Goal: Information Seeking & Learning: Check status

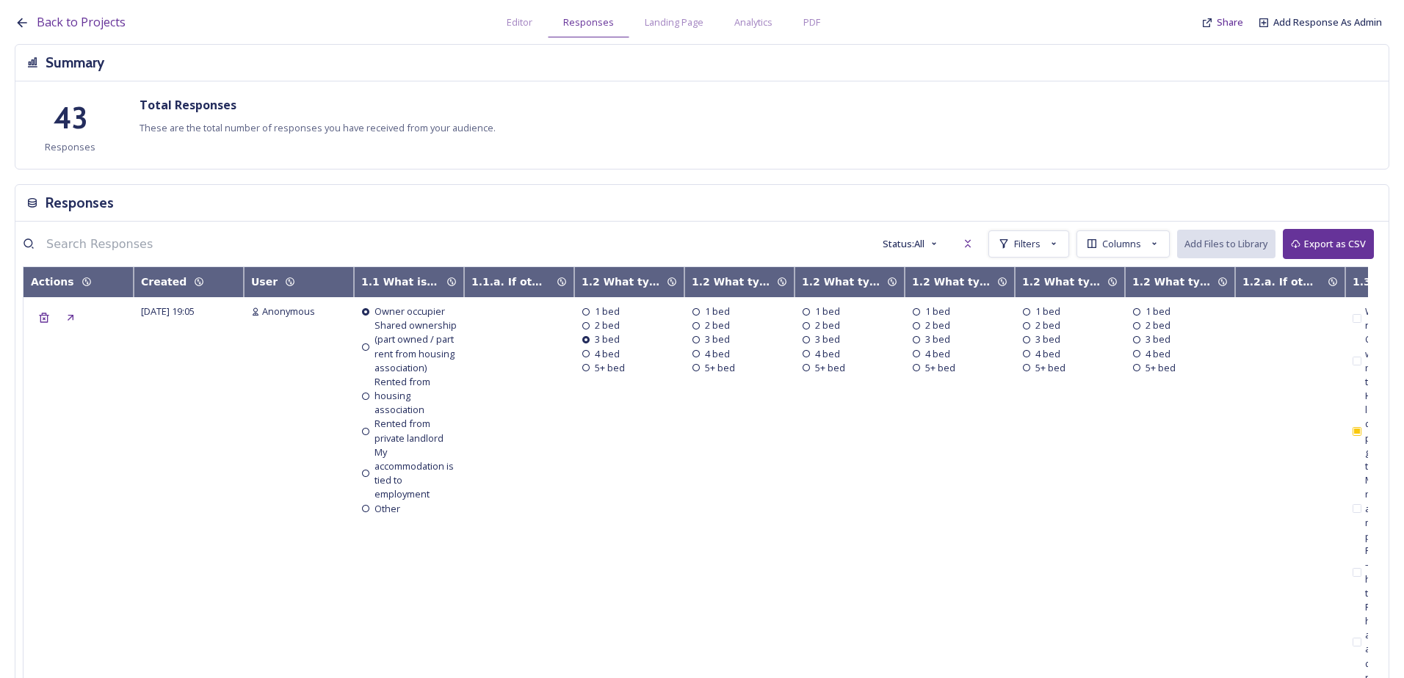
click at [89, 31] on link "Back to Projects" at bounding box center [81, 22] width 89 height 18
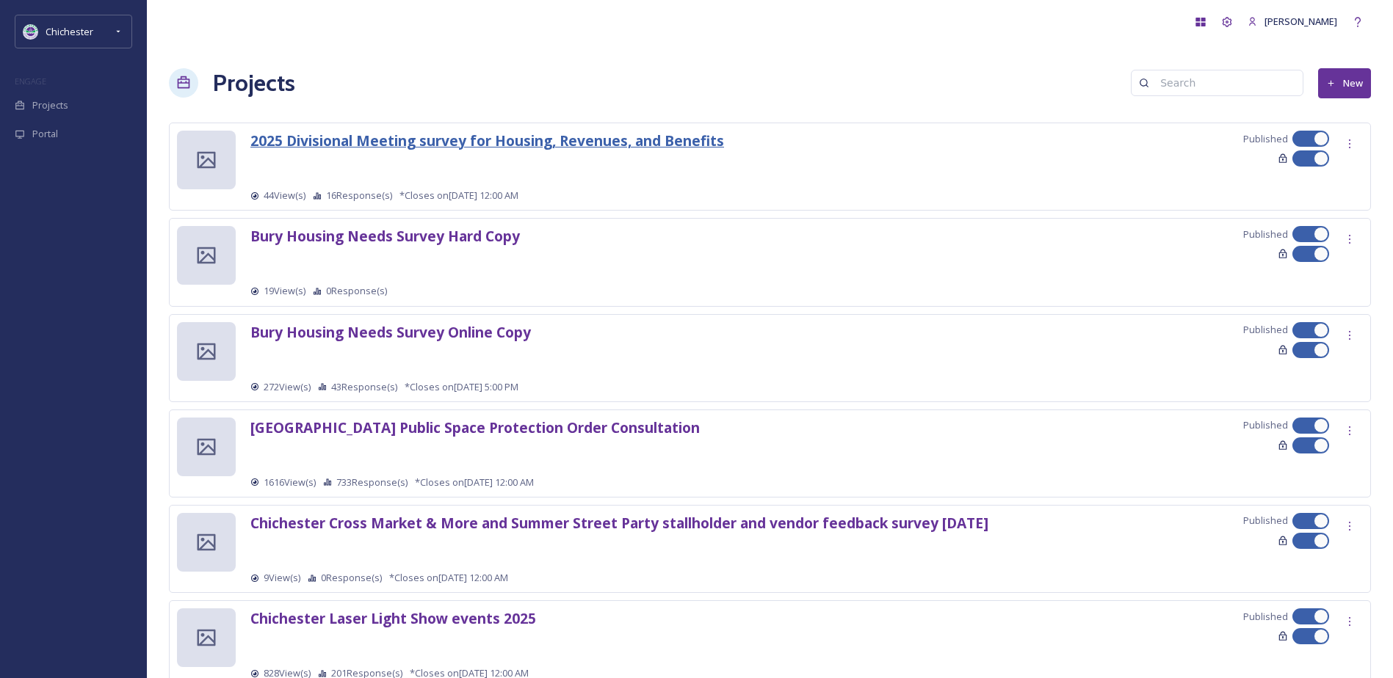
click at [394, 142] on strong "2025 Divisional Meeting survey for Housing, Revenues, and Benefits" at bounding box center [487, 141] width 474 height 20
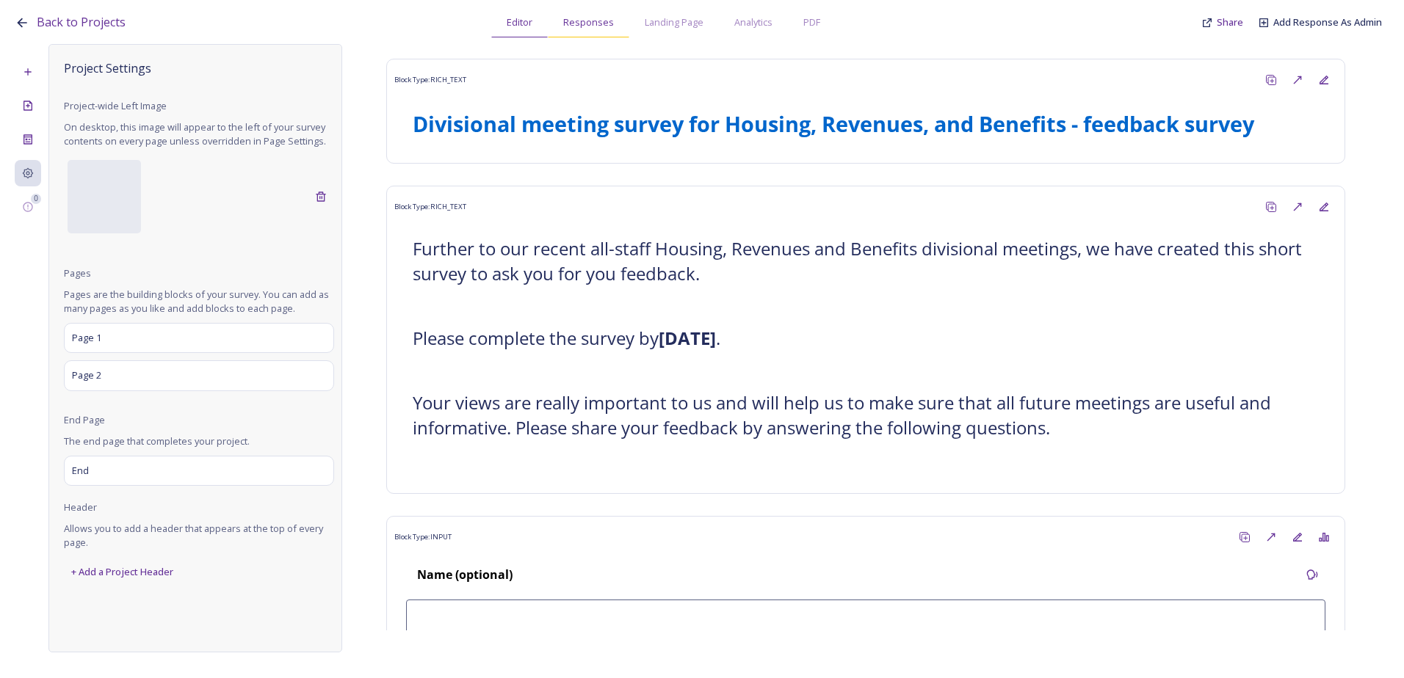
click at [603, 21] on span "Responses" at bounding box center [588, 22] width 51 height 14
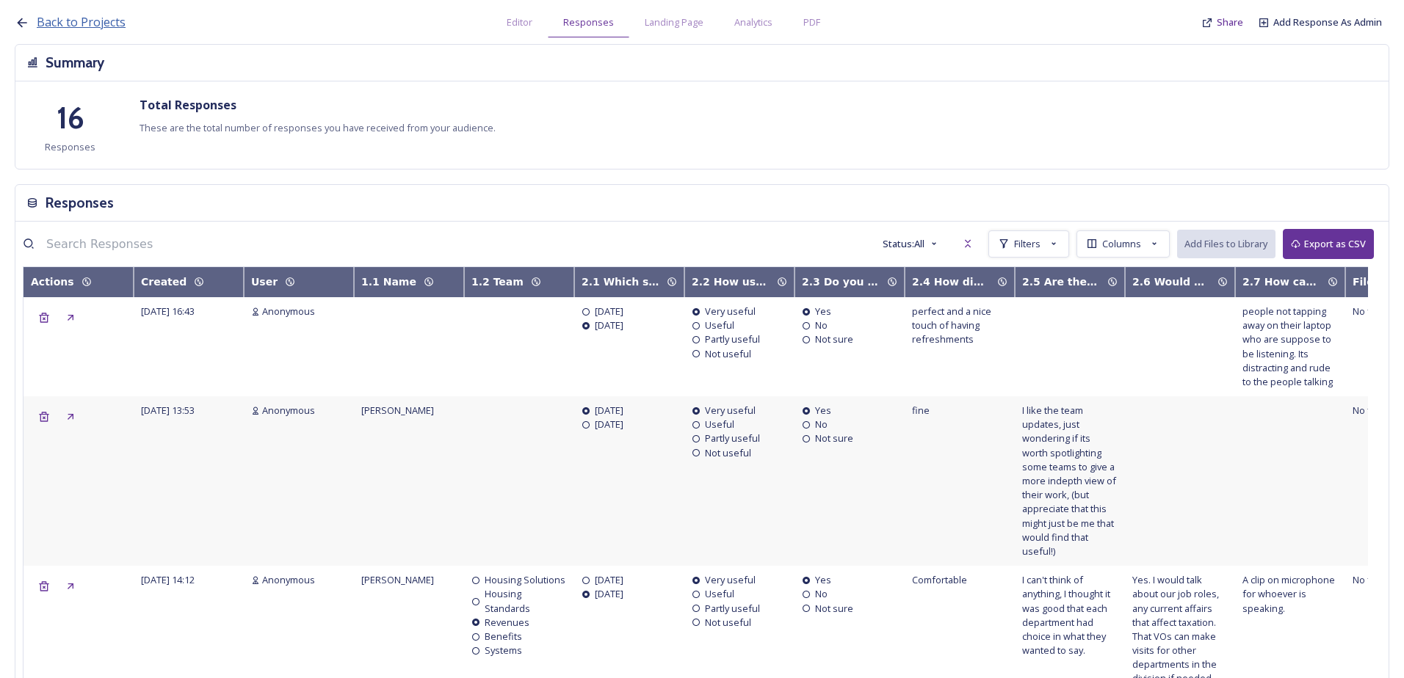
click at [98, 29] on span "Back to Projects" at bounding box center [81, 22] width 89 height 16
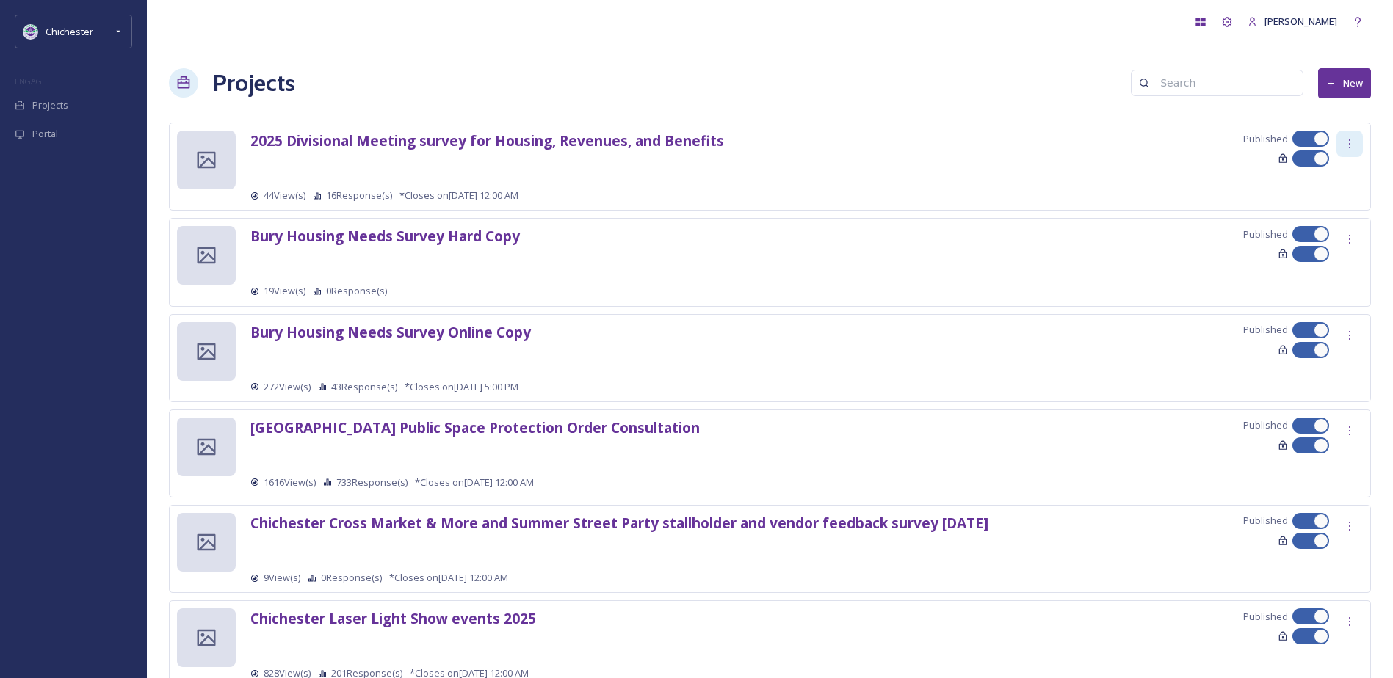
click at [1350, 145] on icon at bounding box center [1349, 144] width 1 height 9
click at [1347, 197] on div "Edit Settings" at bounding box center [1327, 204] width 69 height 29
click at [460, 143] on strong "2025 Divisional Meeting survey for Housing, Revenues, and Benefits" at bounding box center [487, 141] width 474 height 20
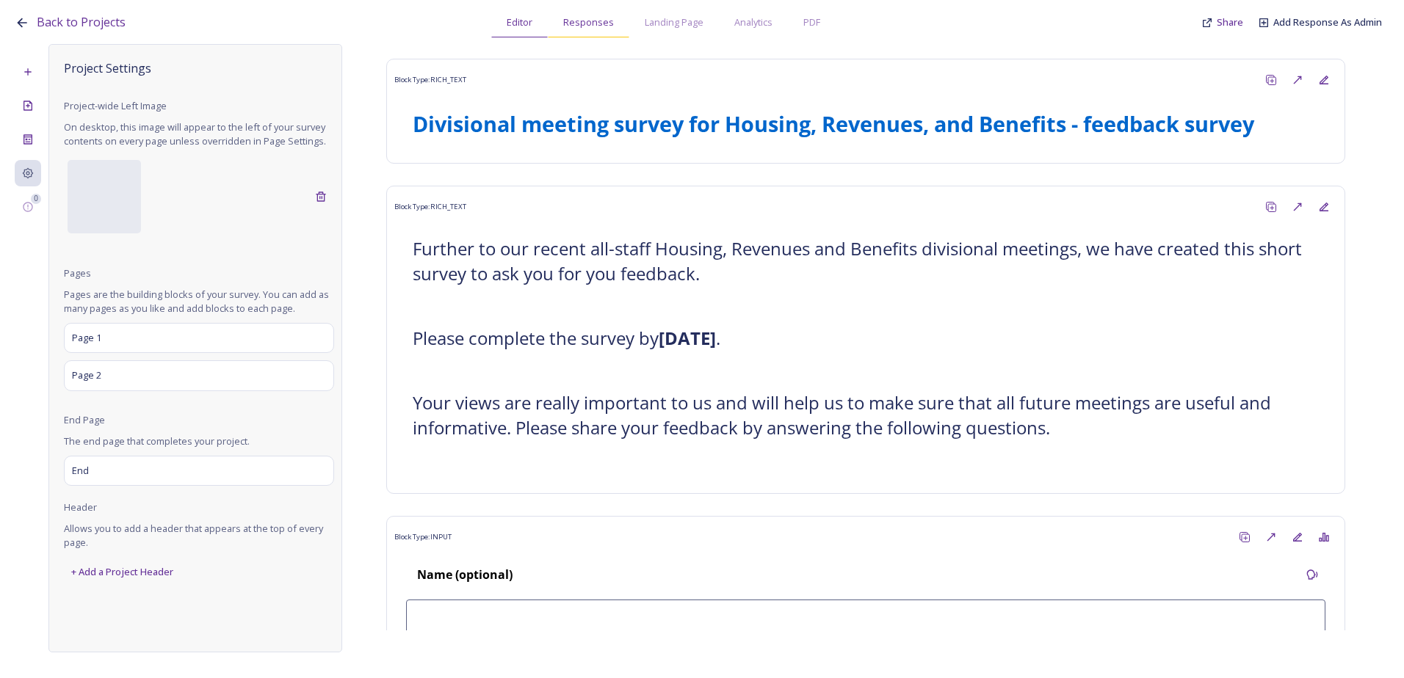
click at [572, 32] on div "Responses" at bounding box center [588, 22] width 81 height 30
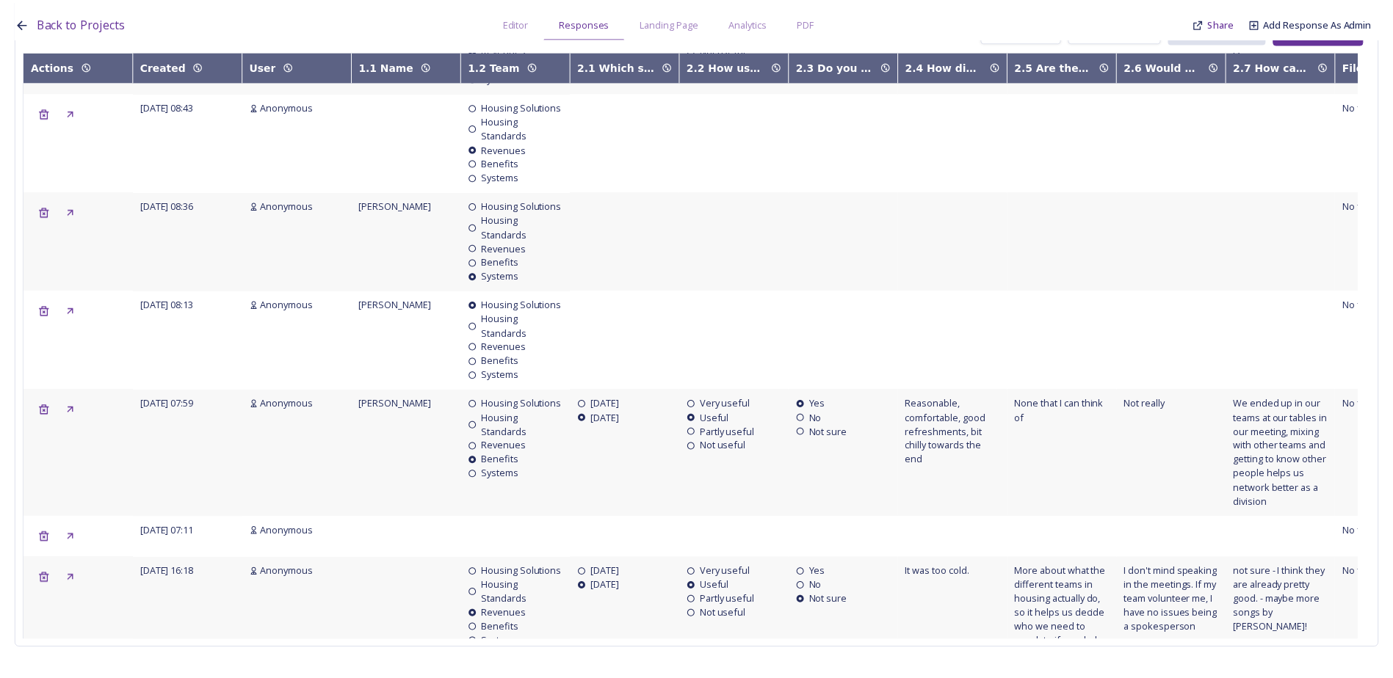
scroll to position [609, 0]
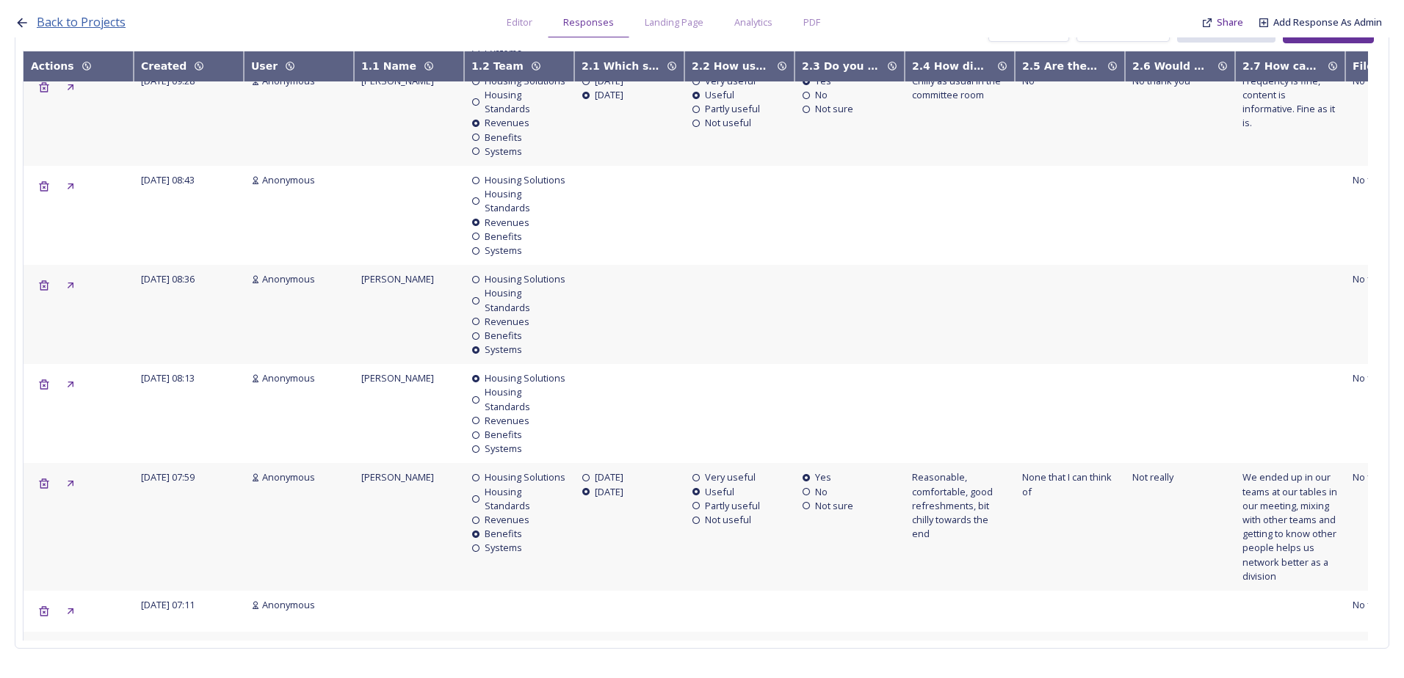
click at [103, 16] on span "Back to Projects" at bounding box center [81, 22] width 89 height 16
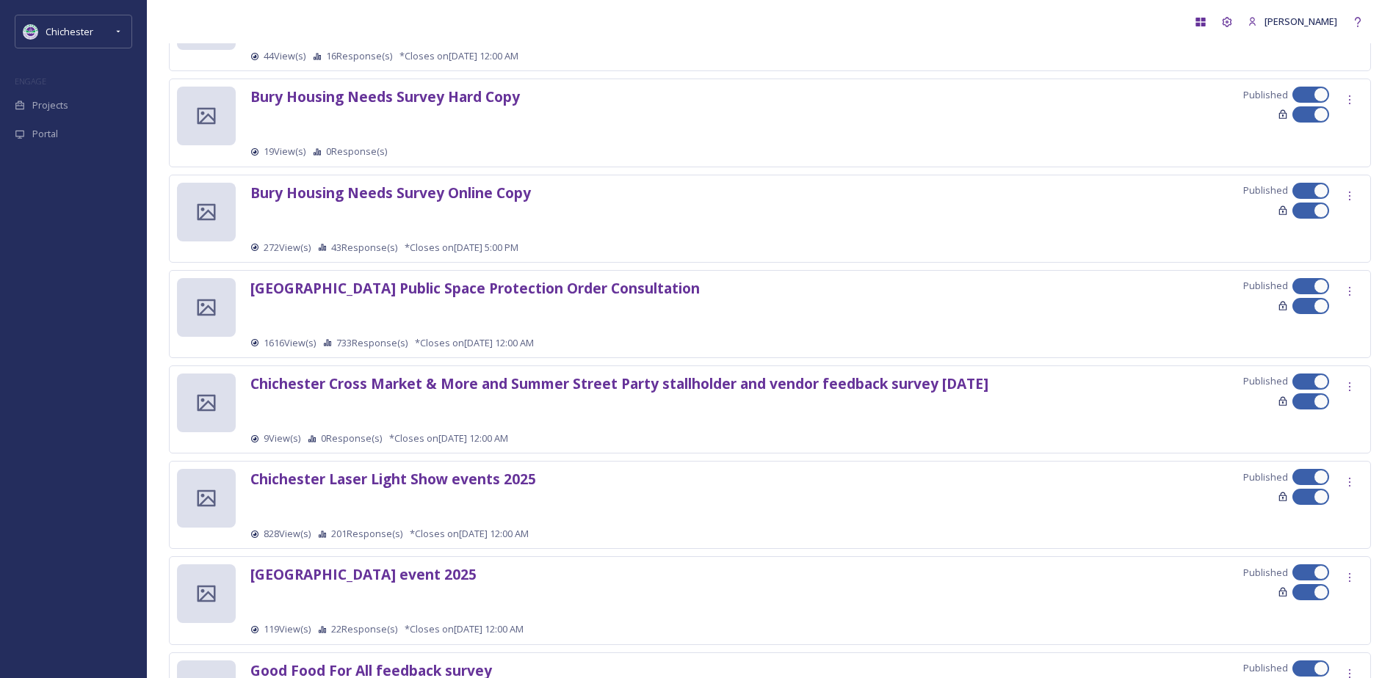
scroll to position [147, 0]
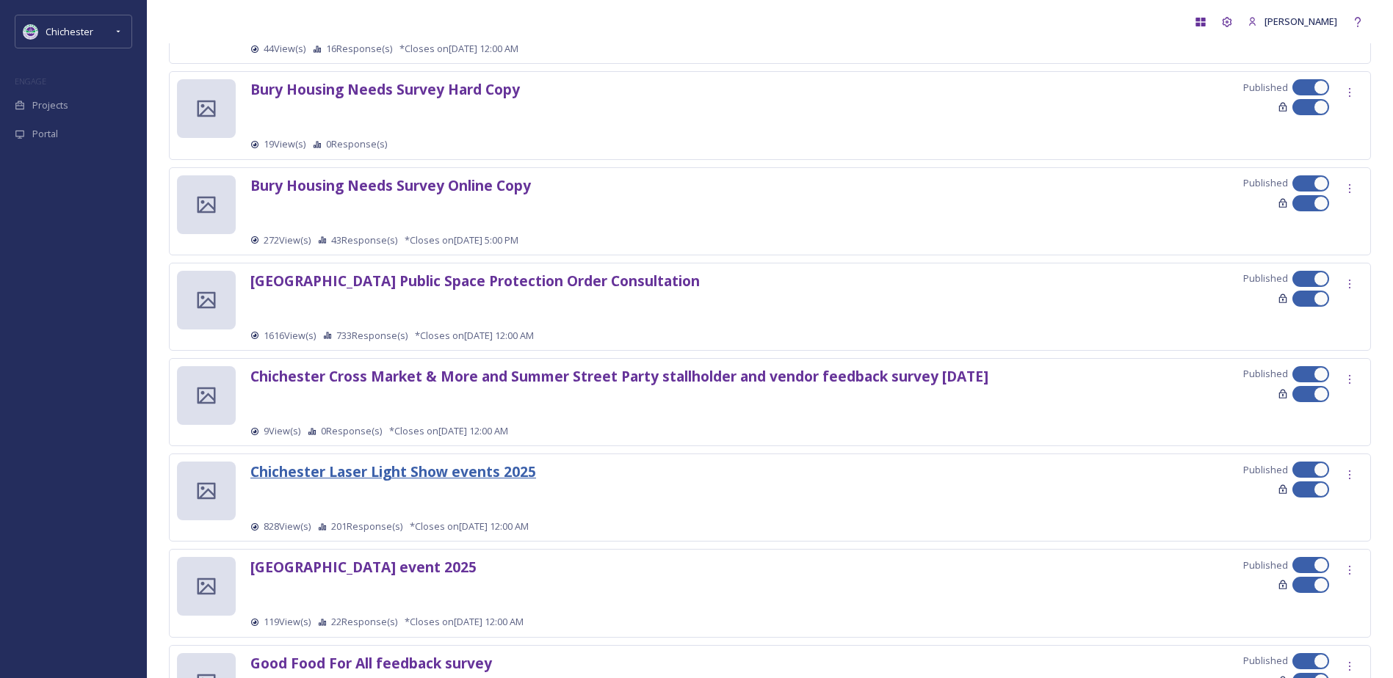
click at [499, 466] on strong "Chichester Laser Light Show events 2025" at bounding box center [393, 472] width 286 height 20
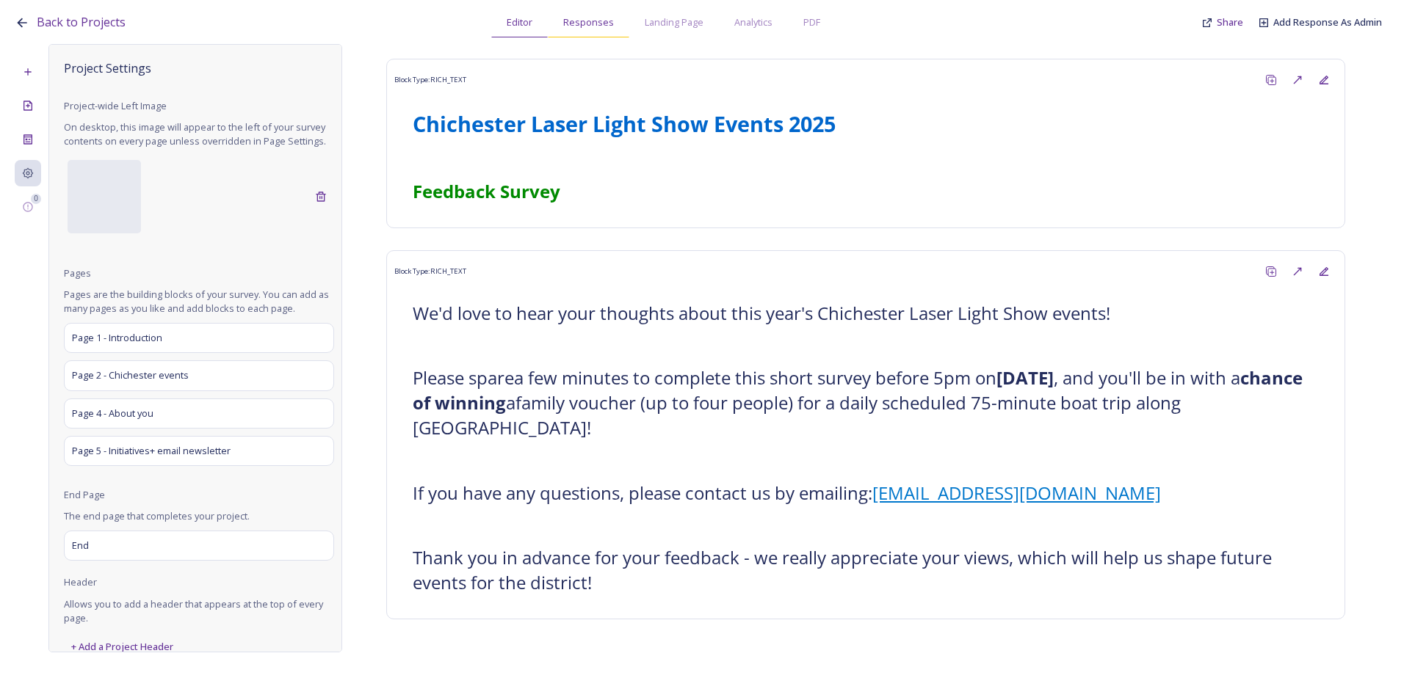
click at [595, 18] on span "Responses" at bounding box center [588, 22] width 51 height 14
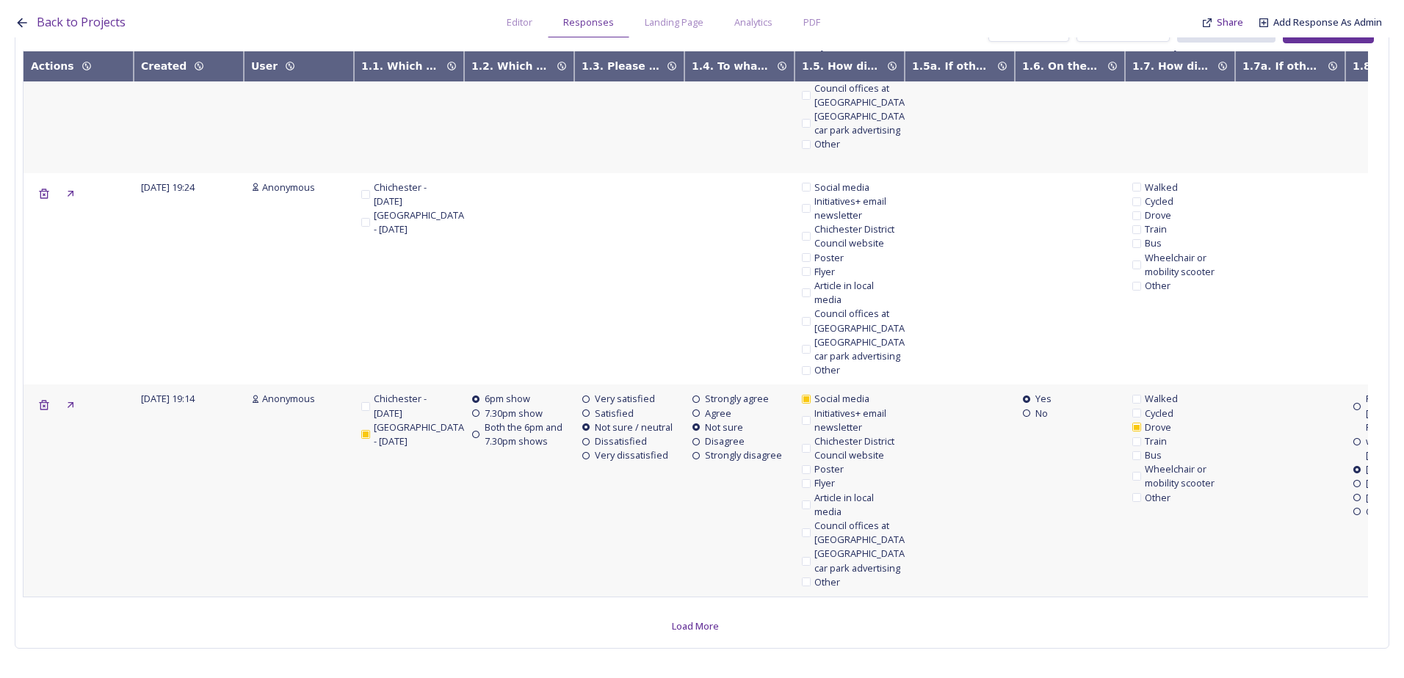
scroll to position [4452, 0]
click at [694, 620] on span "Load More" at bounding box center [695, 627] width 47 height 14
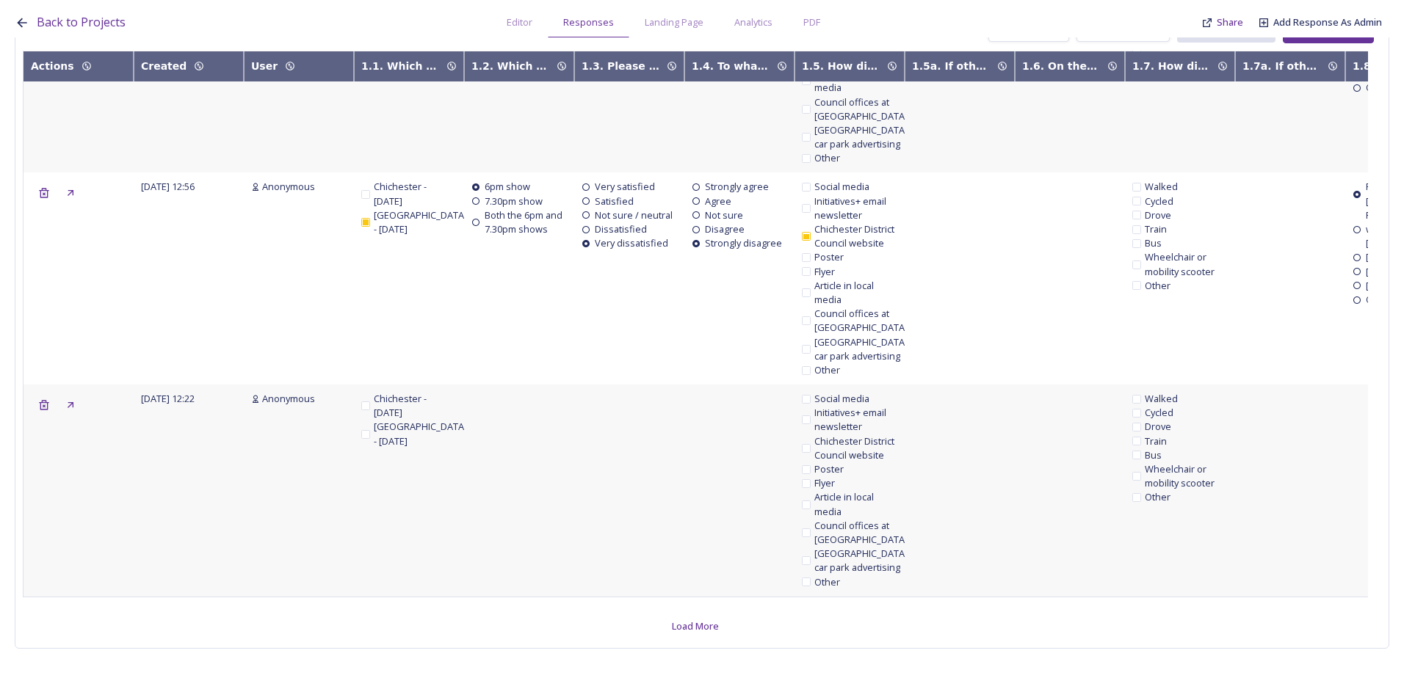
scroll to position [9240, 0]
click at [689, 625] on div "Load More" at bounding box center [695, 626] width 62 height 29
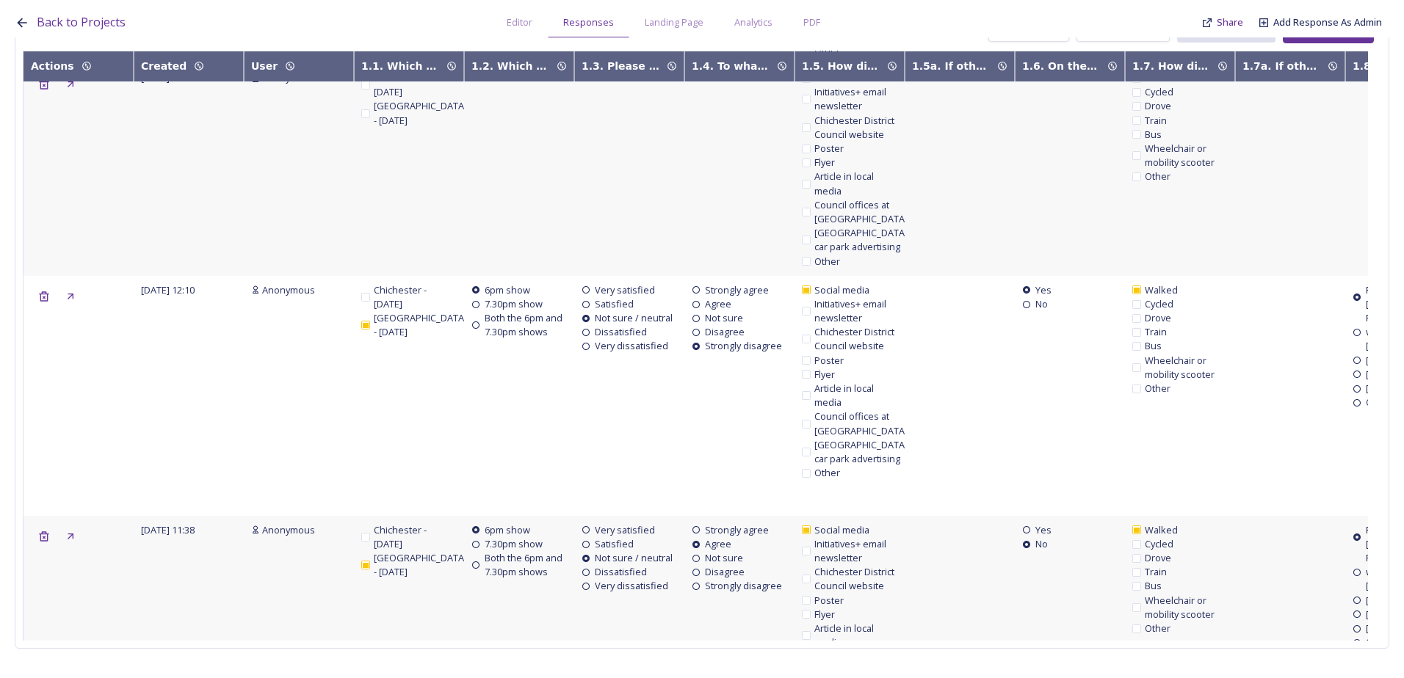
scroll to position [14450, 0]
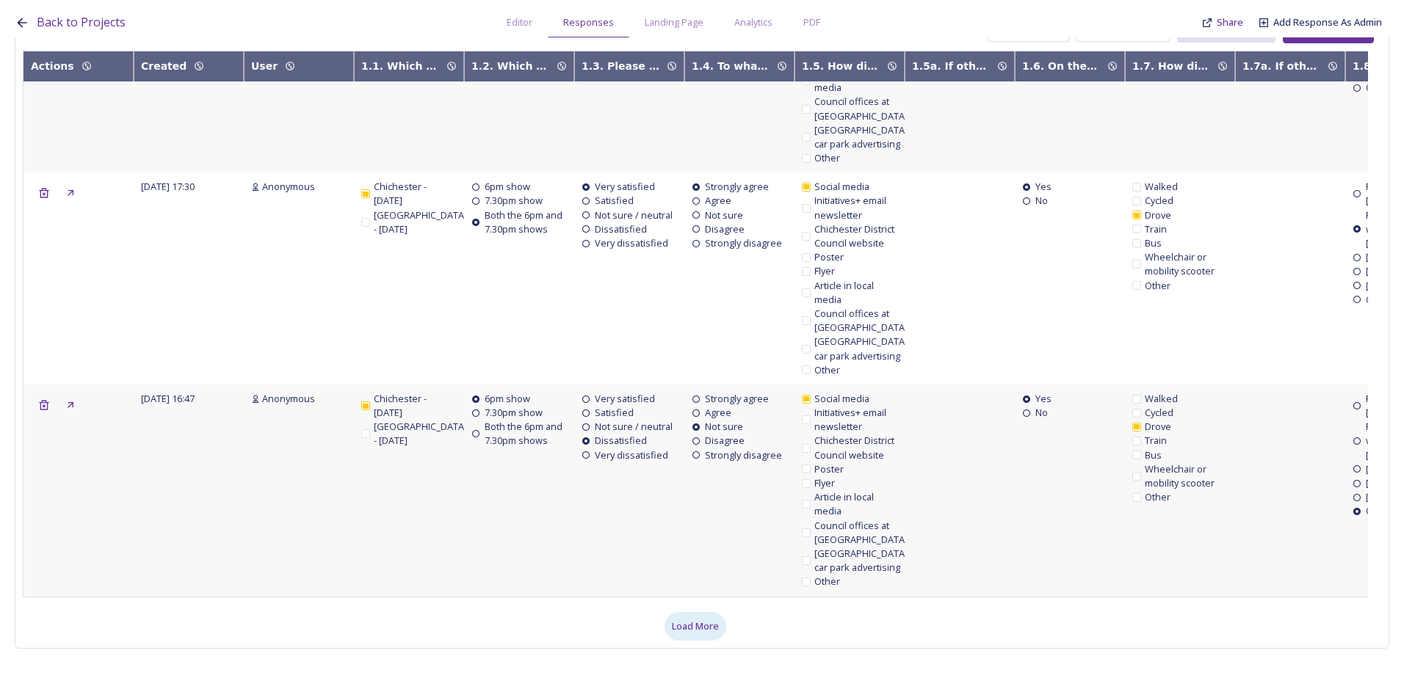
click at [689, 624] on div "Load More" at bounding box center [695, 626] width 62 height 29
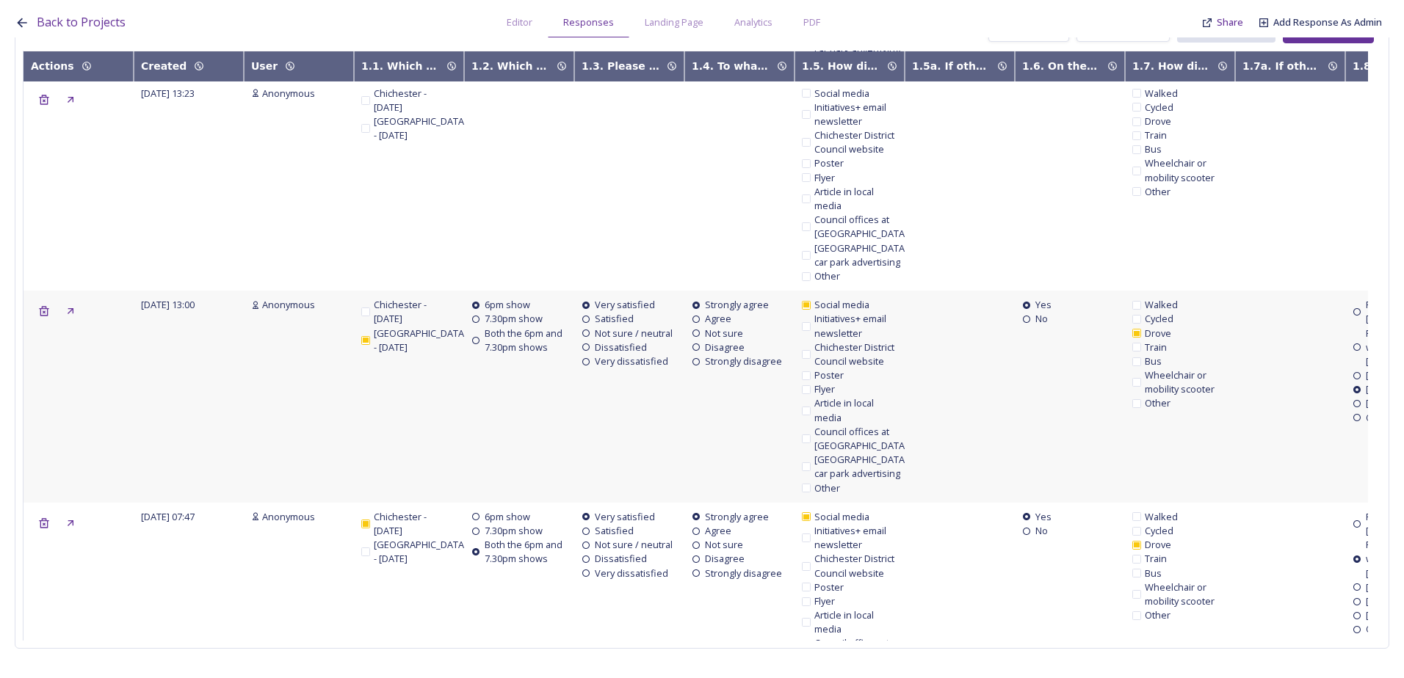
scroll to position [19281, 0]
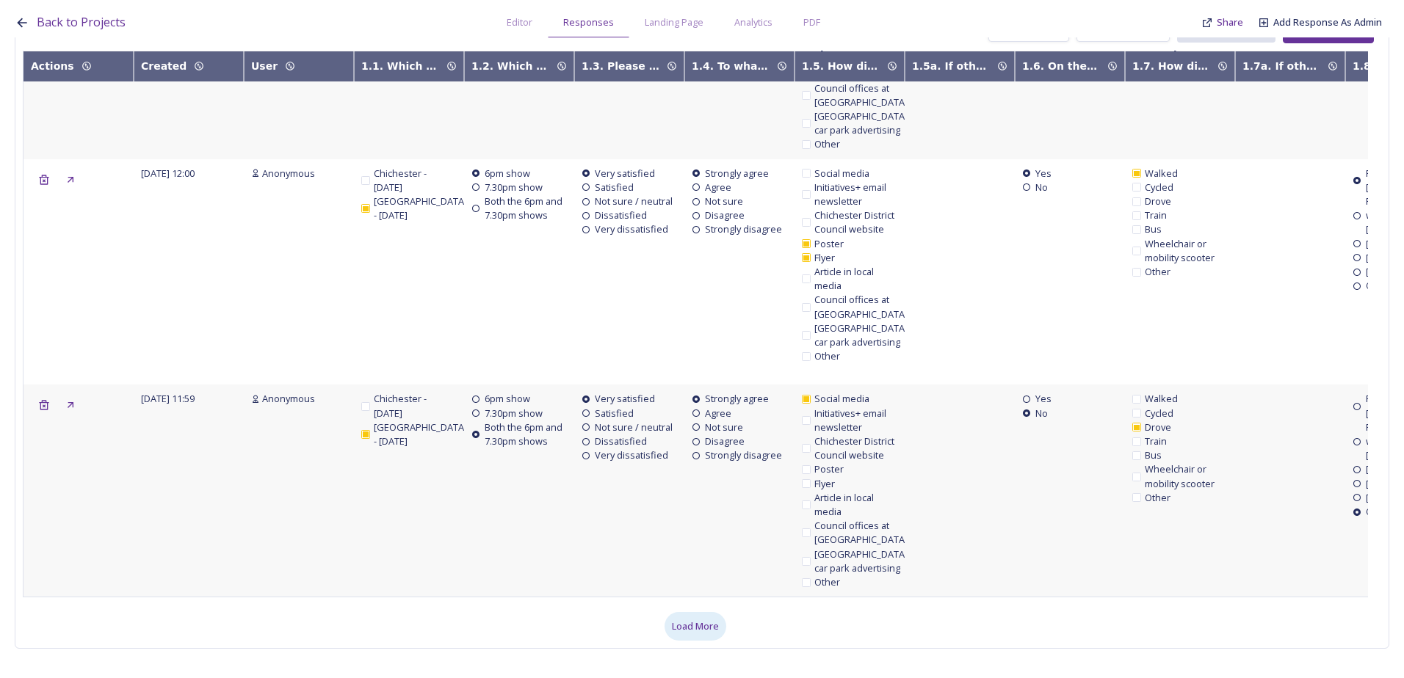
click at [707, 620] on span "Load More" at bounding box center [695, 627] width 47 height 14
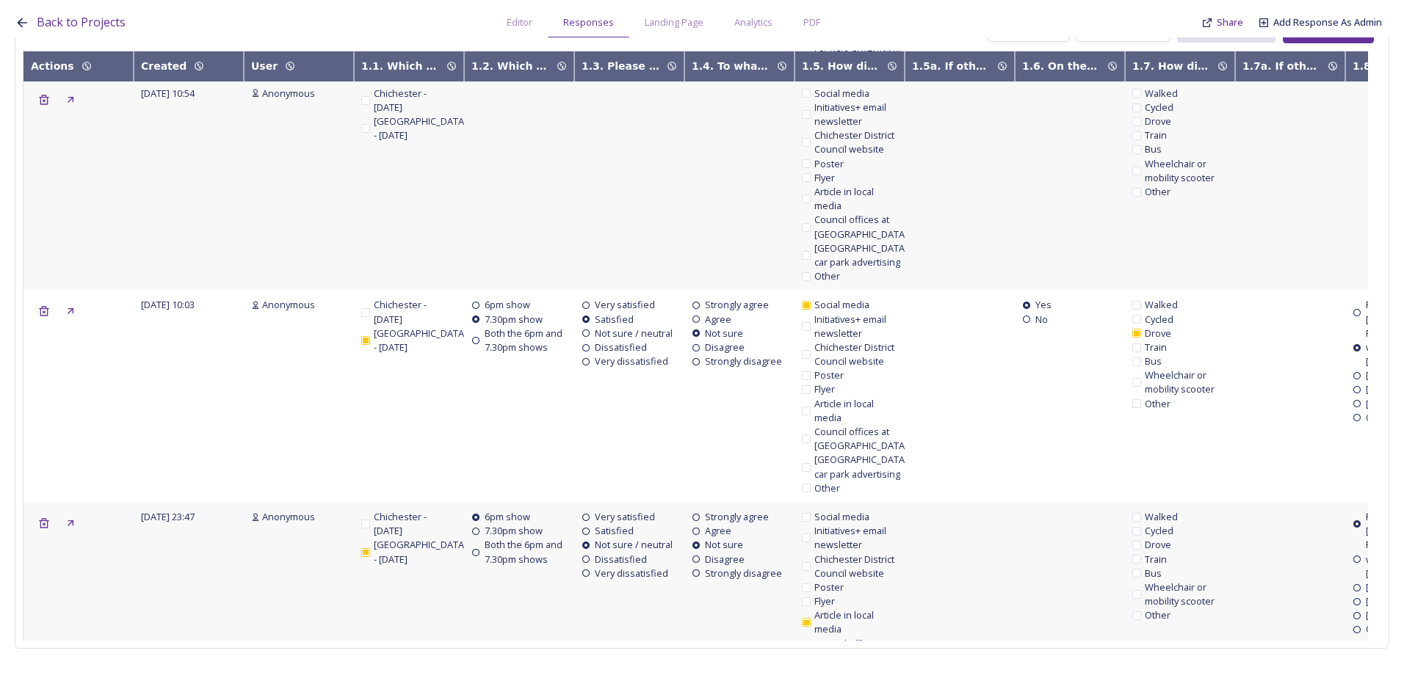
scroll to position [24083, 0]
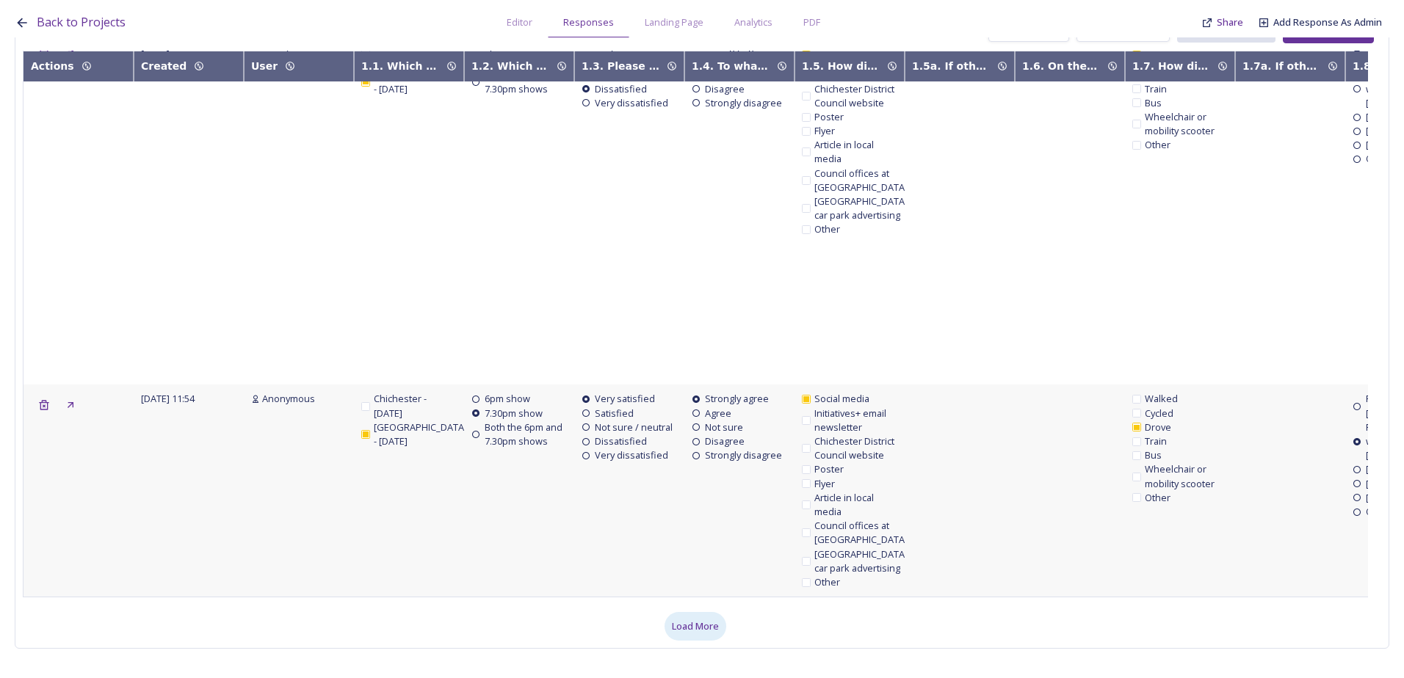
click at [698, 622] on span "Load More" at bounding box center [695, 627] width 47 height 14
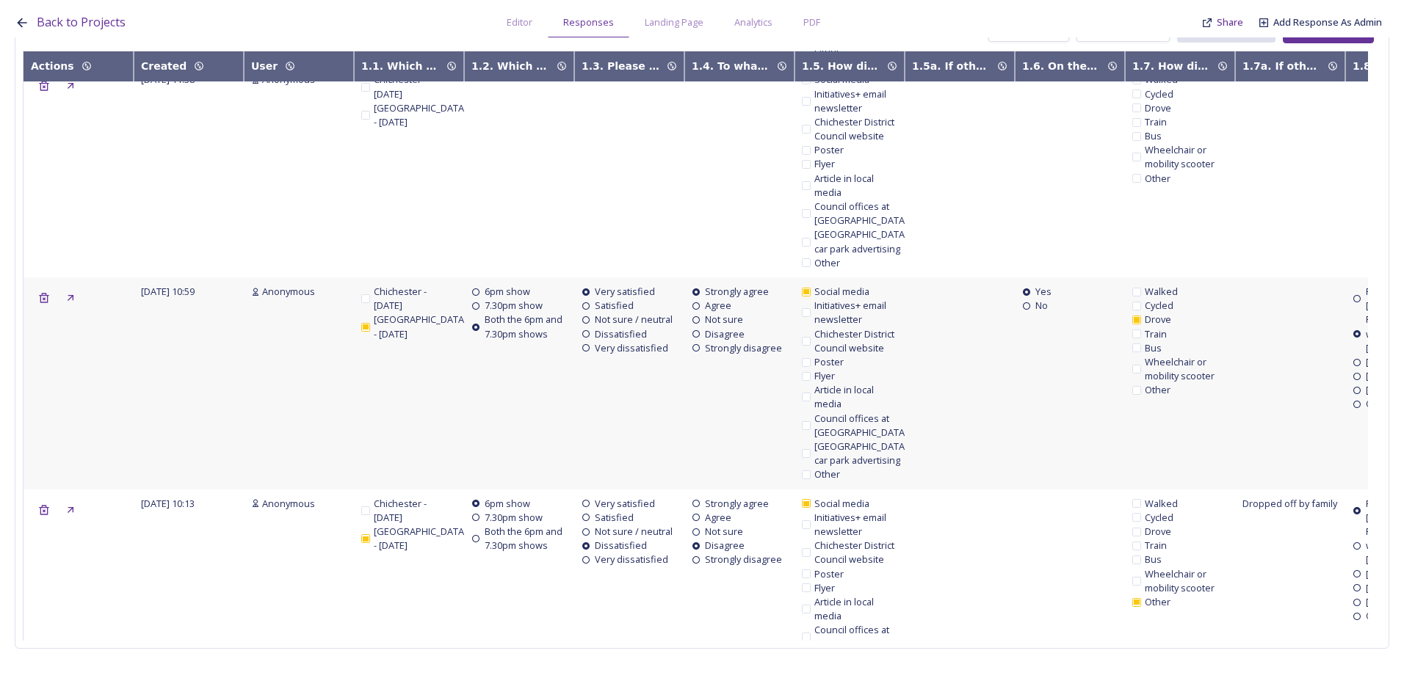
scroll to position [30139, 0]
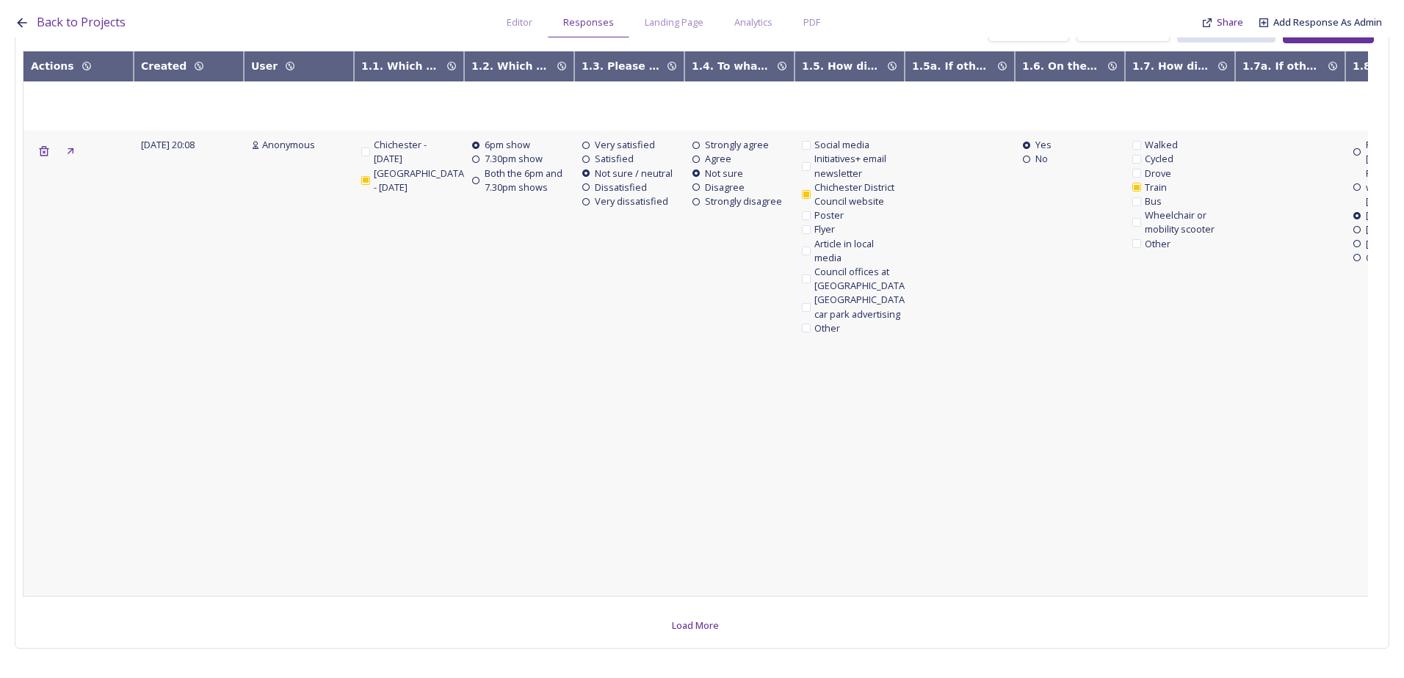
click at [728, 616] on div "Load More" at bounding box center [695, 626] width 1345 height 29
click at [688, 619] on span "Load More" at bounding box center [695, 626] width 47 height 14
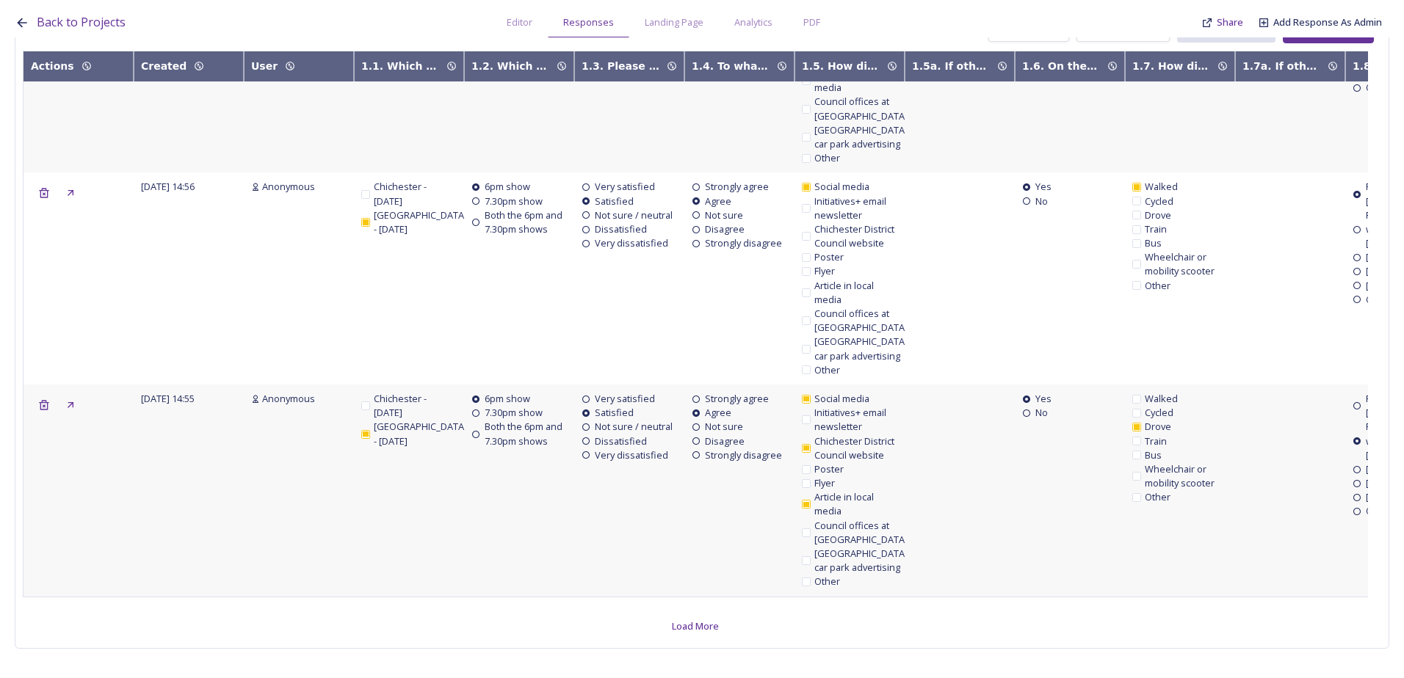
scroll to position [35659, 0]
click at [697, 620] on span "Load More" at bounding box center [695, 627] width 47 height 14
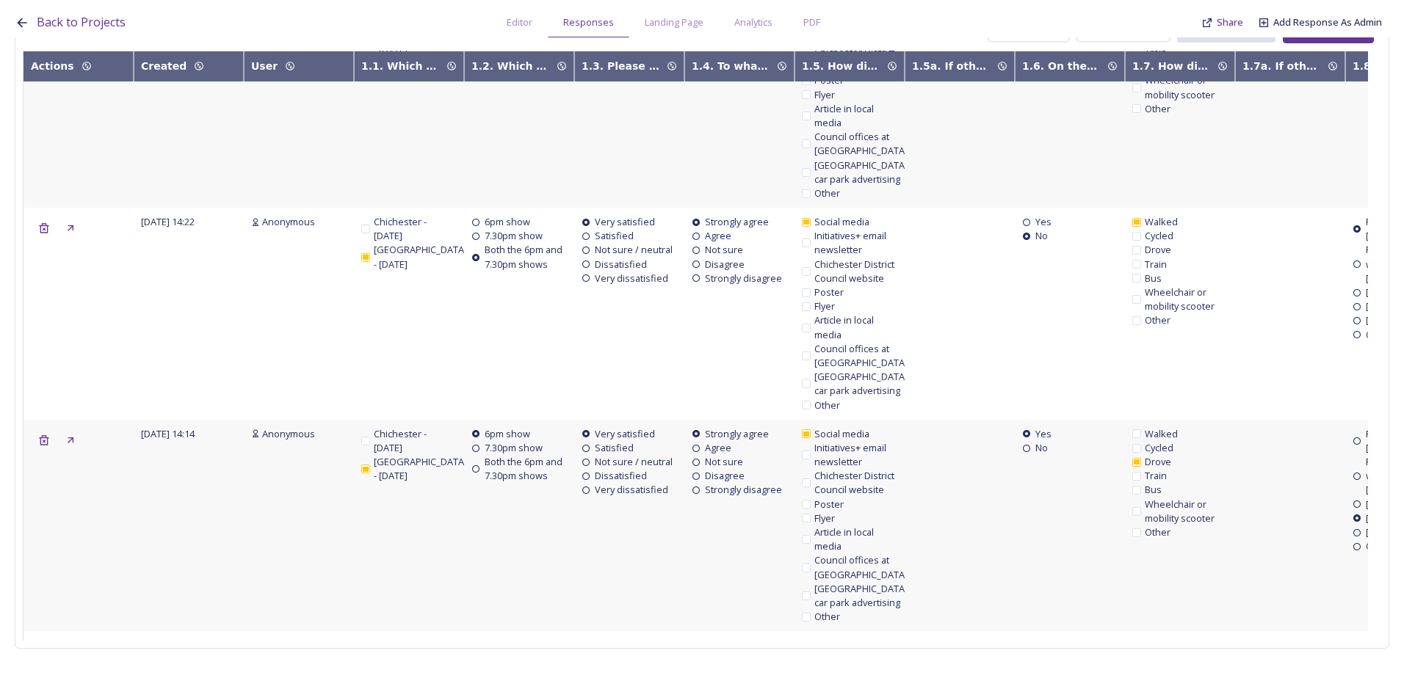
scroll to position [40897, 0]
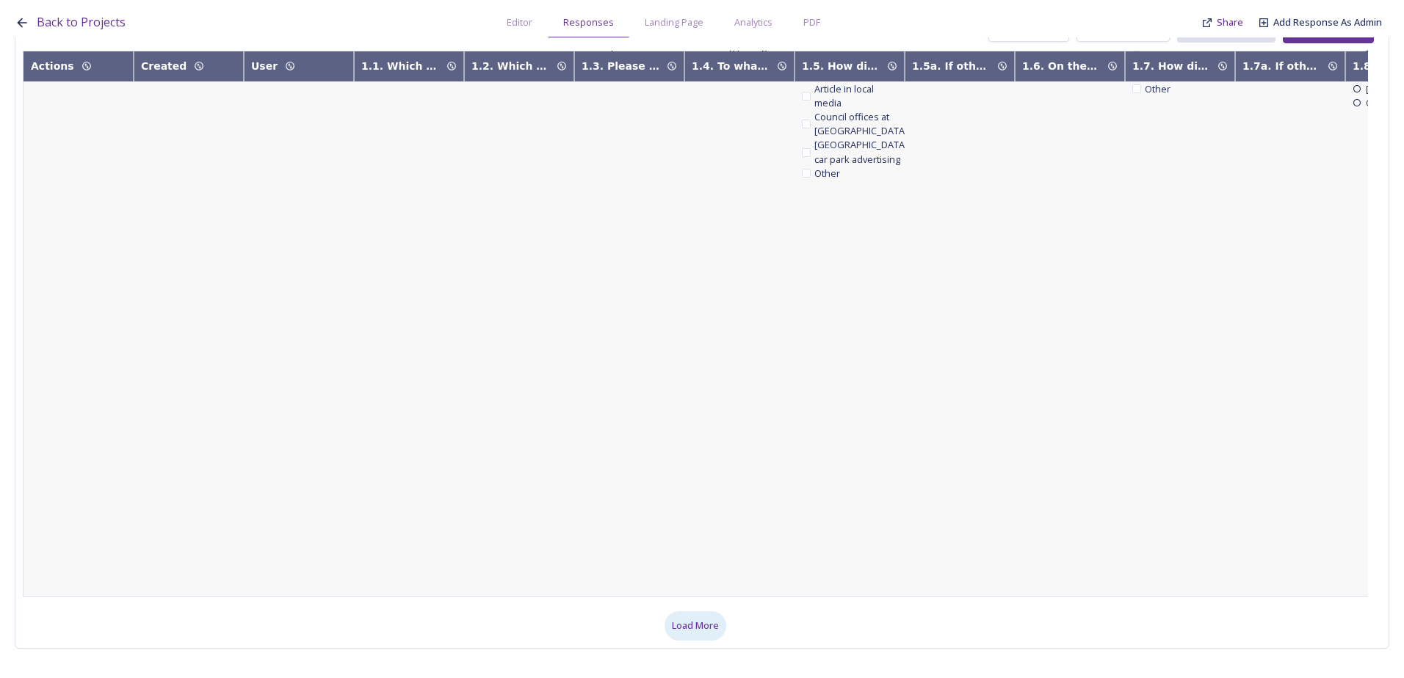
click at [713, 619] on span "Load More" at bounding box center [695, 626] width 47 height 14
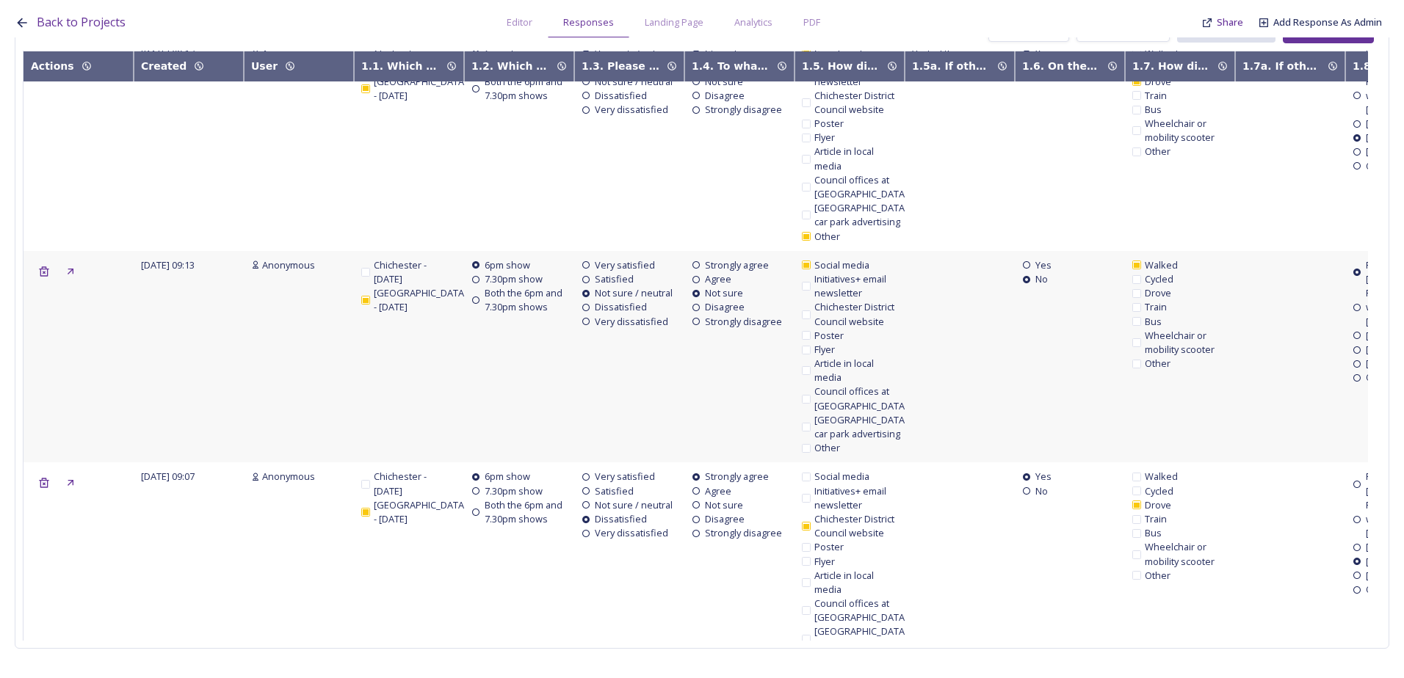
scroll to position [45784, 0]
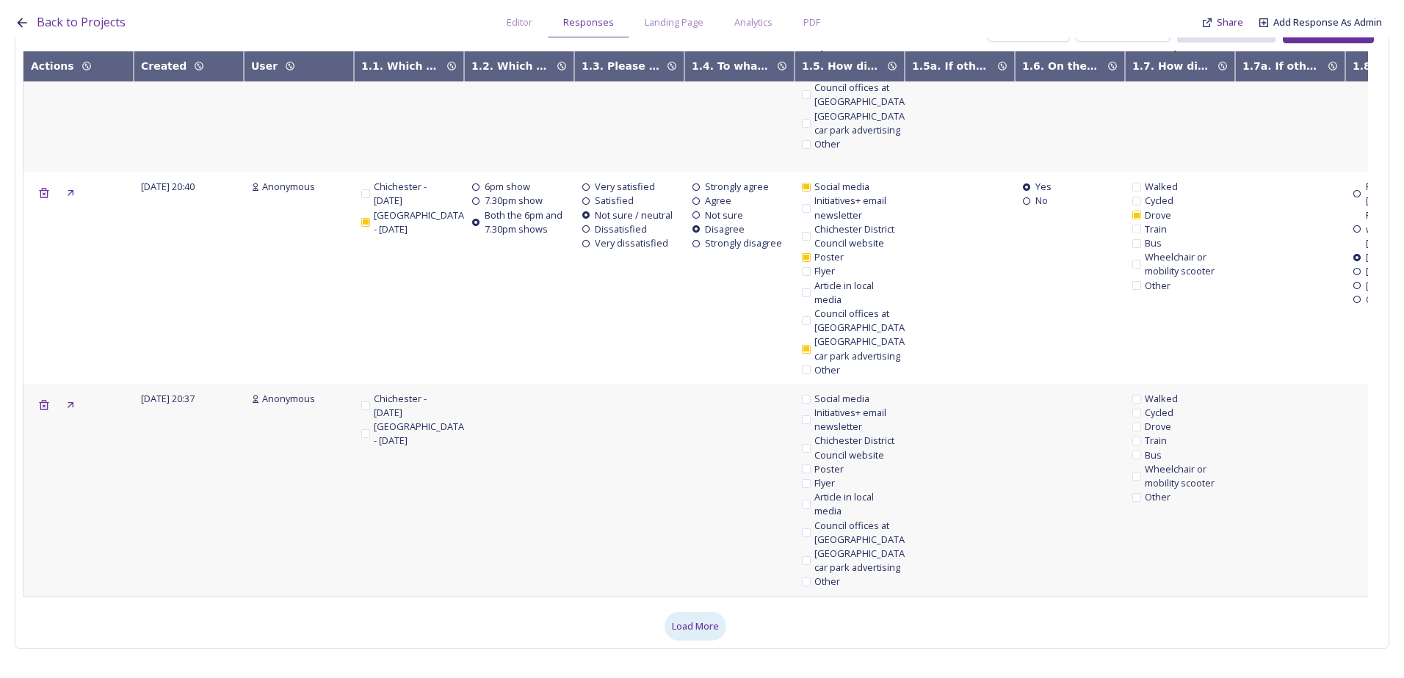
click at [689, 620] on span "Load More" at bounding box center [695, 627] width 47 height 14
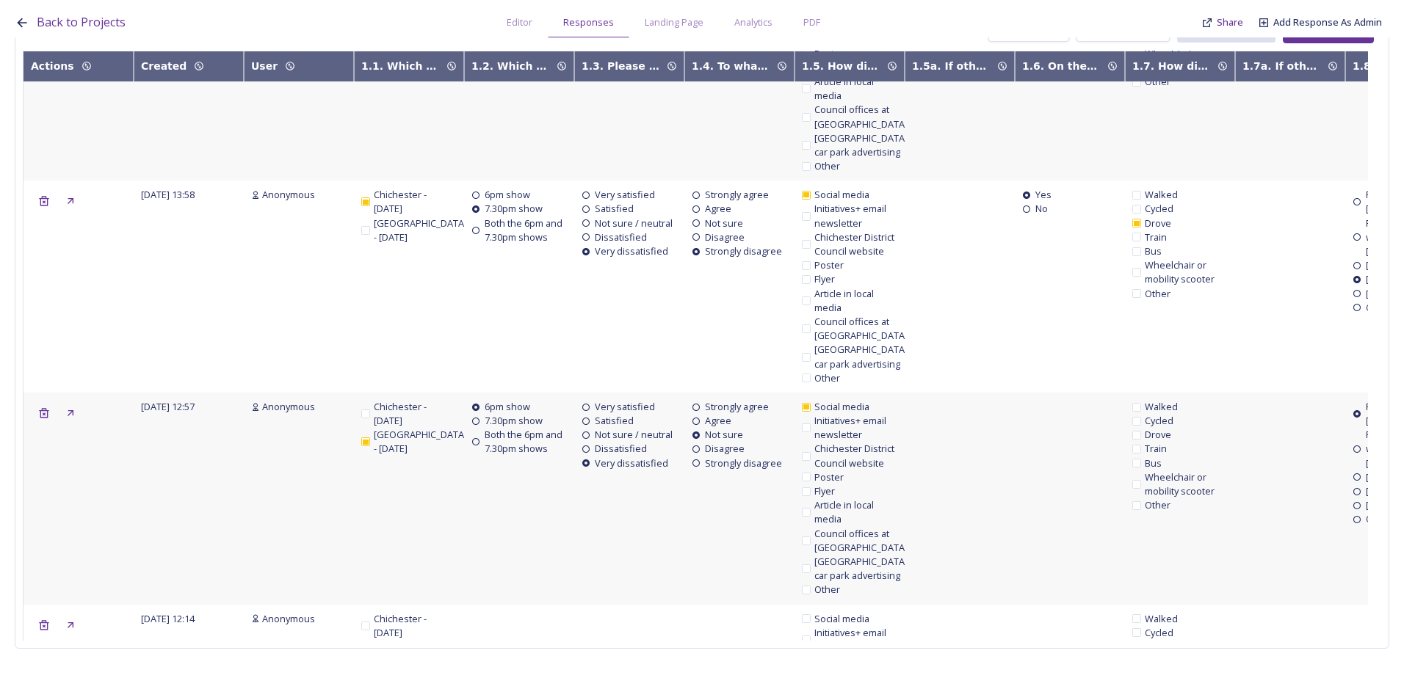
scroll to position [50346, 0]
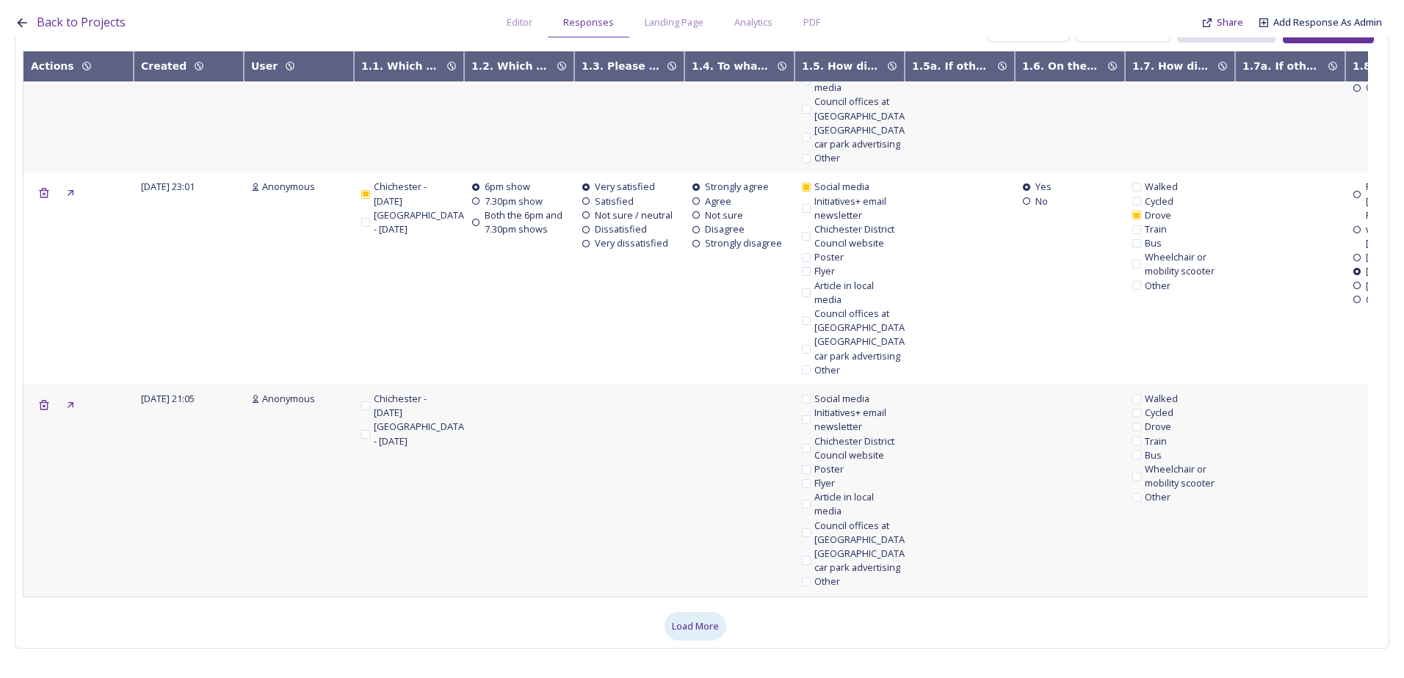
click at [706, 620] on span "Load More" at bounding box center [695, 627] width 47 height 14
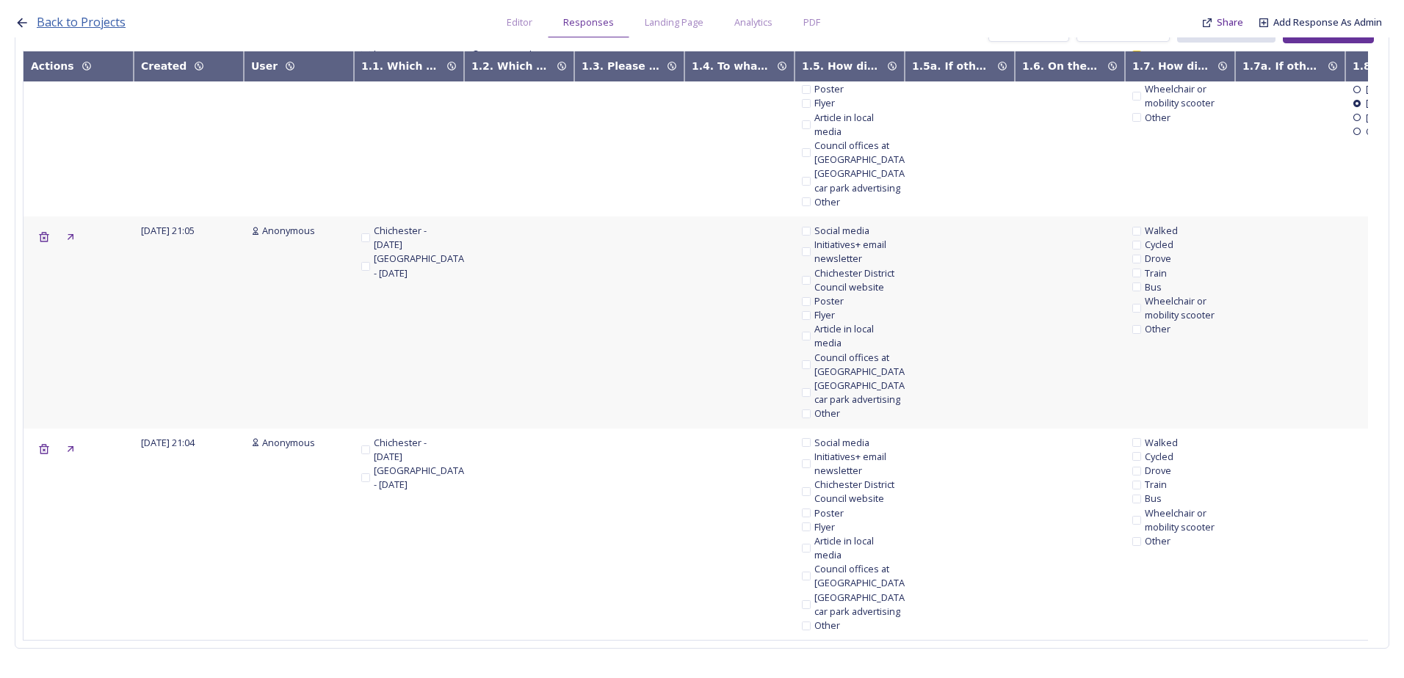
click at [98, 27] on span "Back to Projects" at bounding box center [81, 22] width 89 height 16
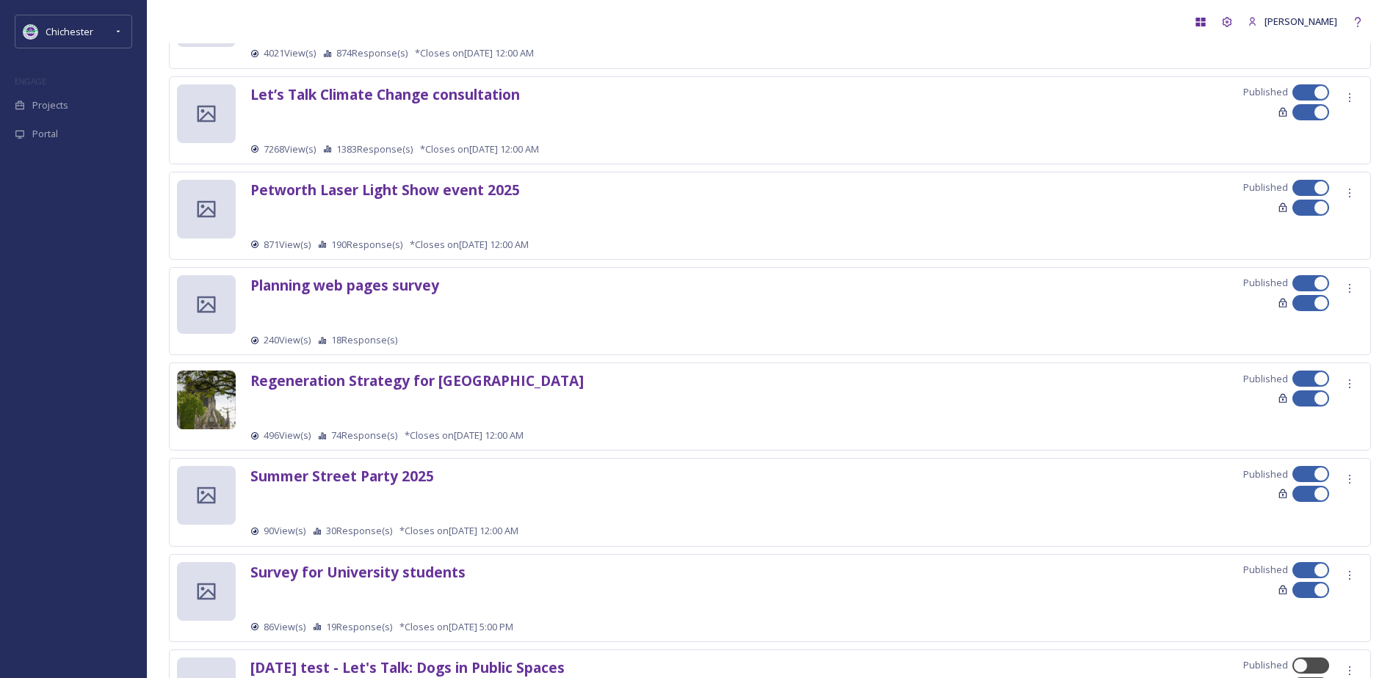
scroll to position [1322, 0]
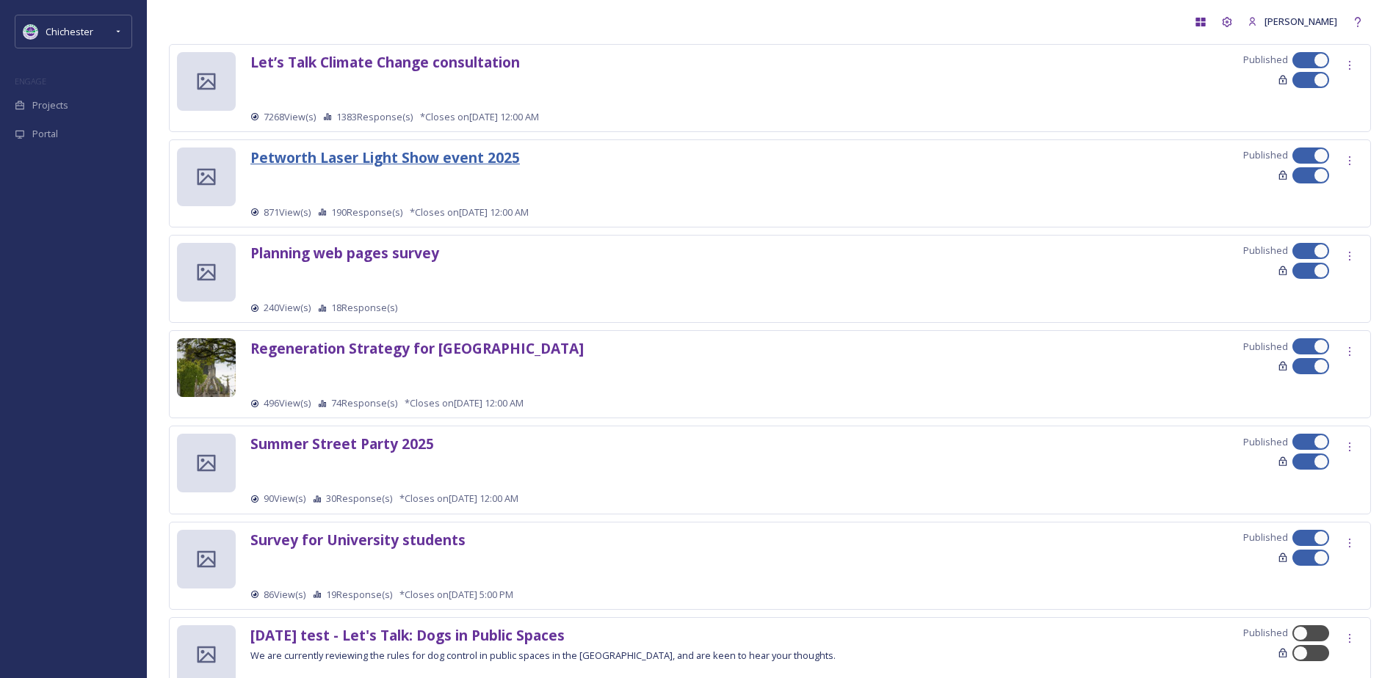
click at [489, 159] on strong "Petworth Laser Light Show event 2025" at bounding box center [384, 158] width 269 height 20
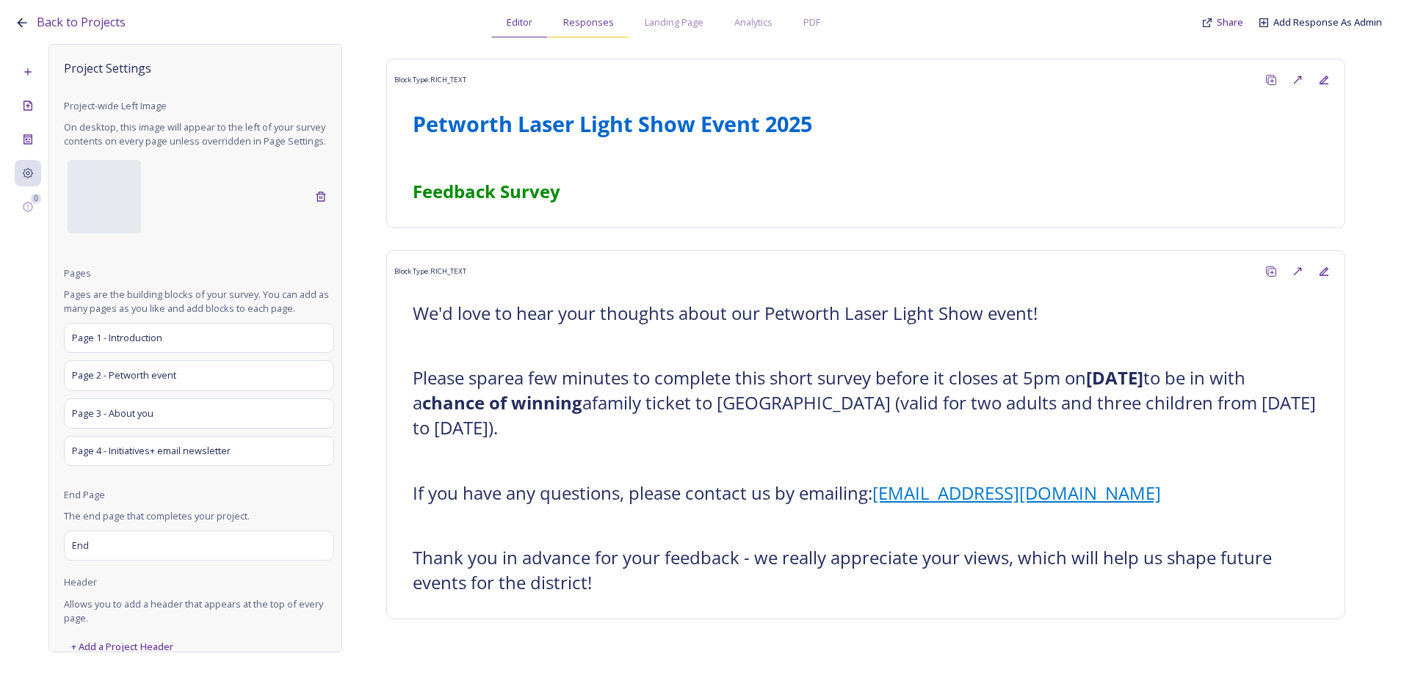
click at [609, 25] on span "Responses" at bounding box center [588, 22] width 51 height 14
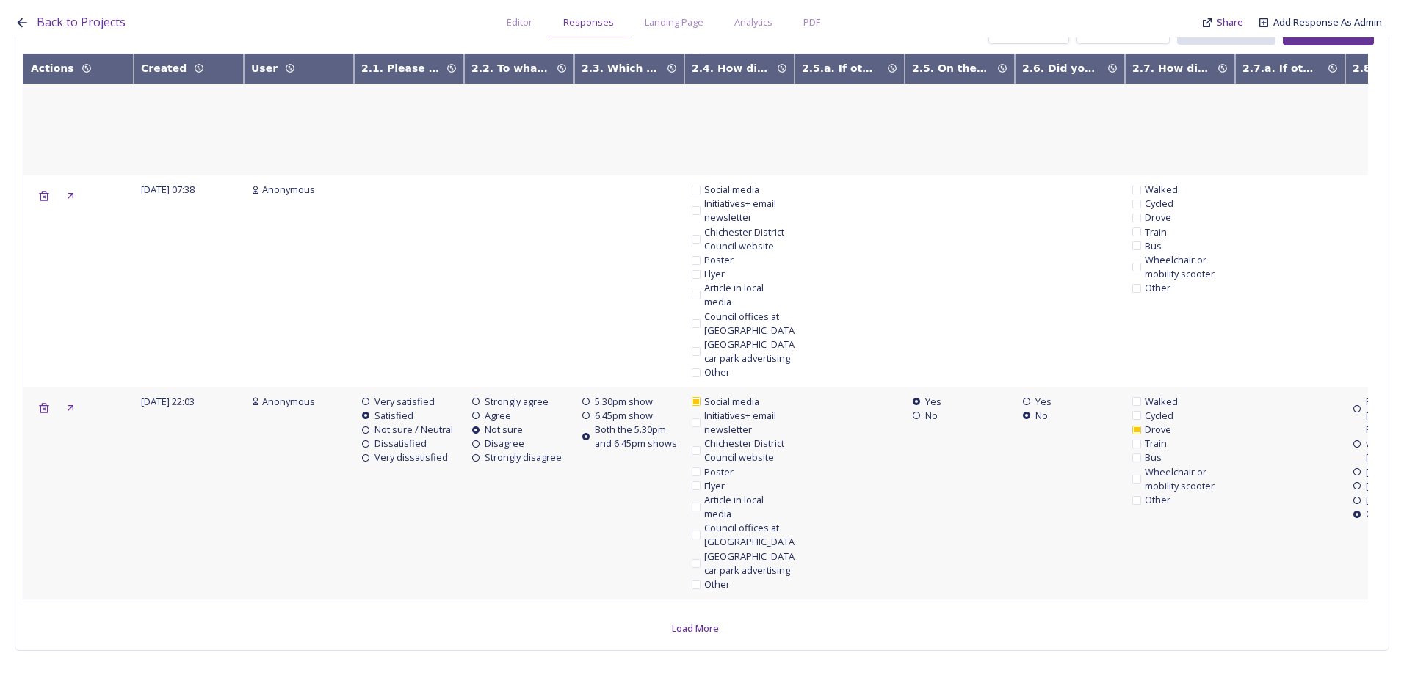
scroll to position [5284, 0]
click at [698, 622] on span "Load More" at bounding box center [695, 629] width 47 height 14
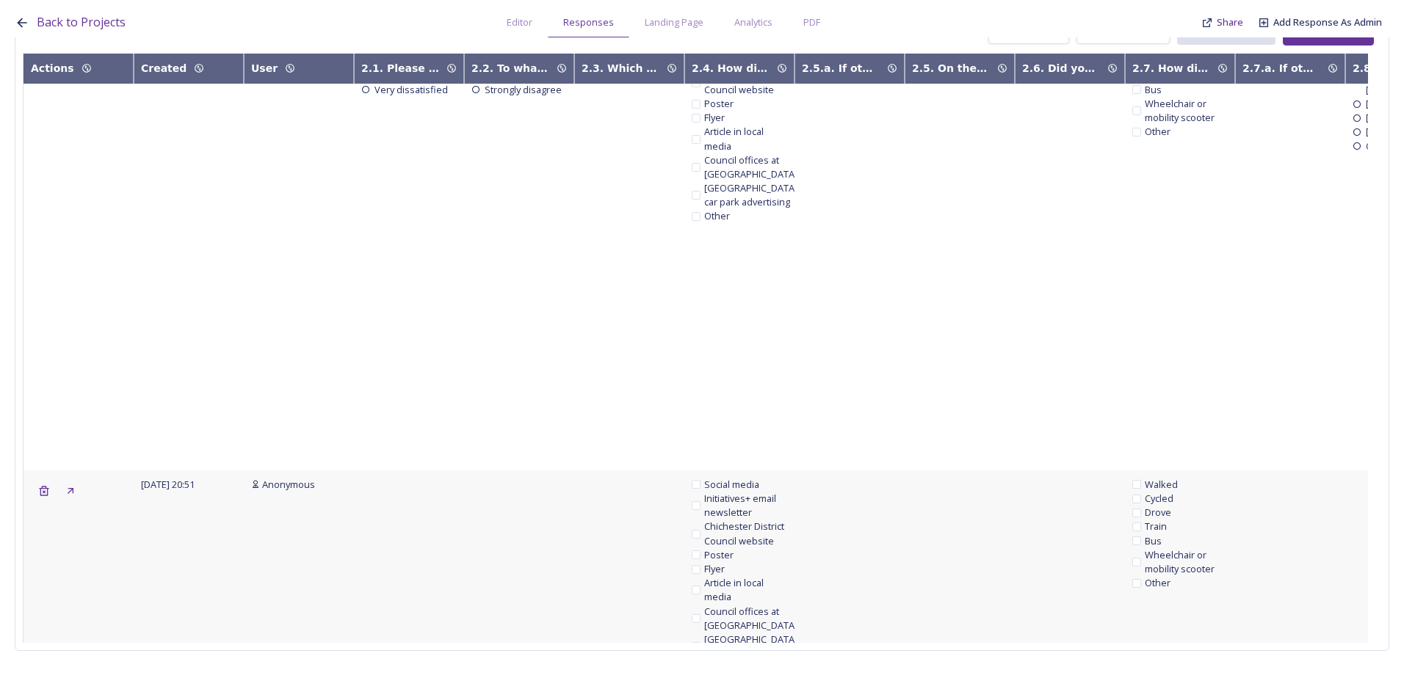
scroll to position [10818, 0]
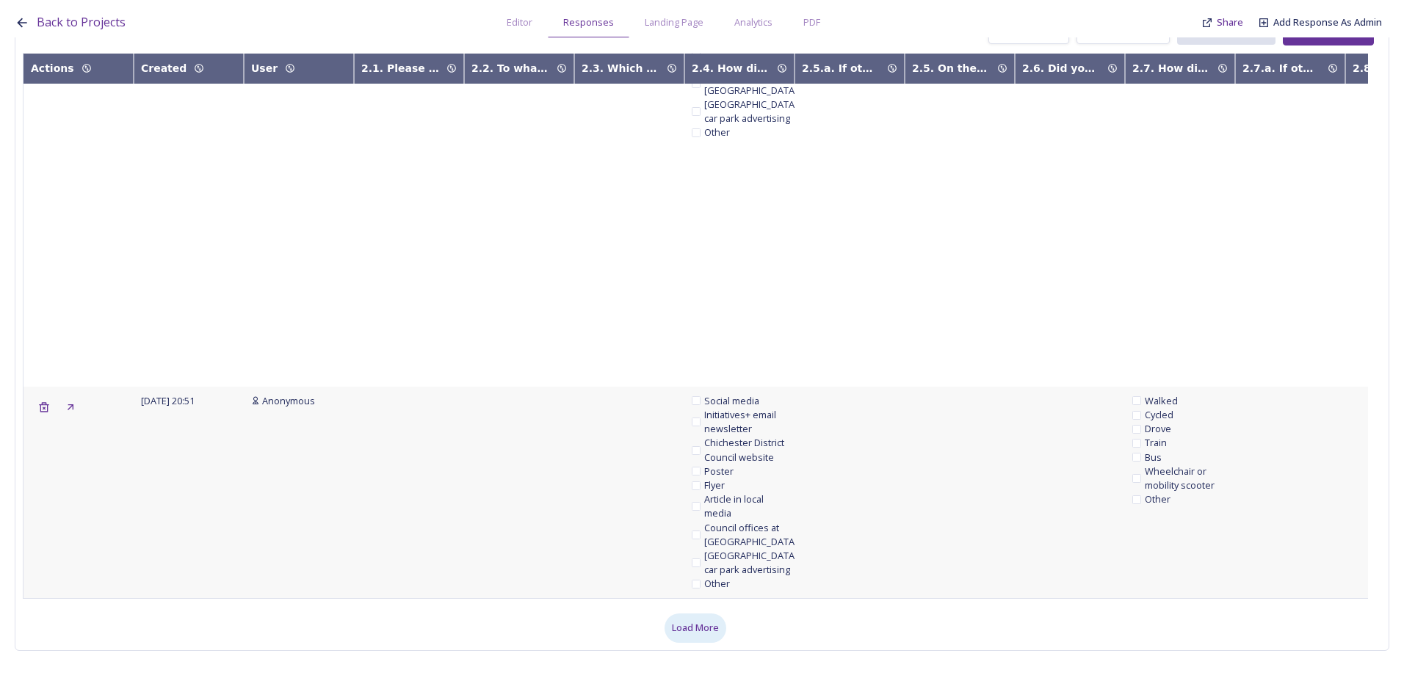
click at [672, 623] on span "Load More" at bounding box center [695, 628] width 47 height 14
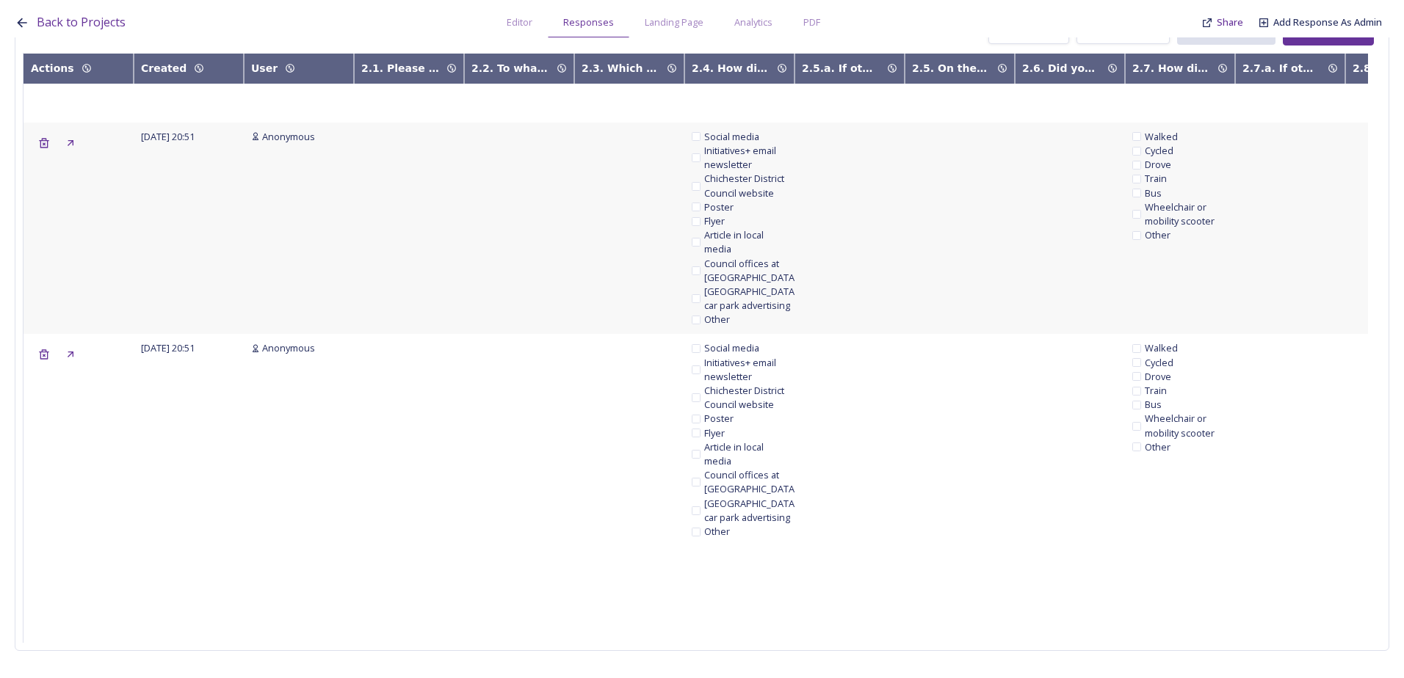
scroll to position [15803, 0]
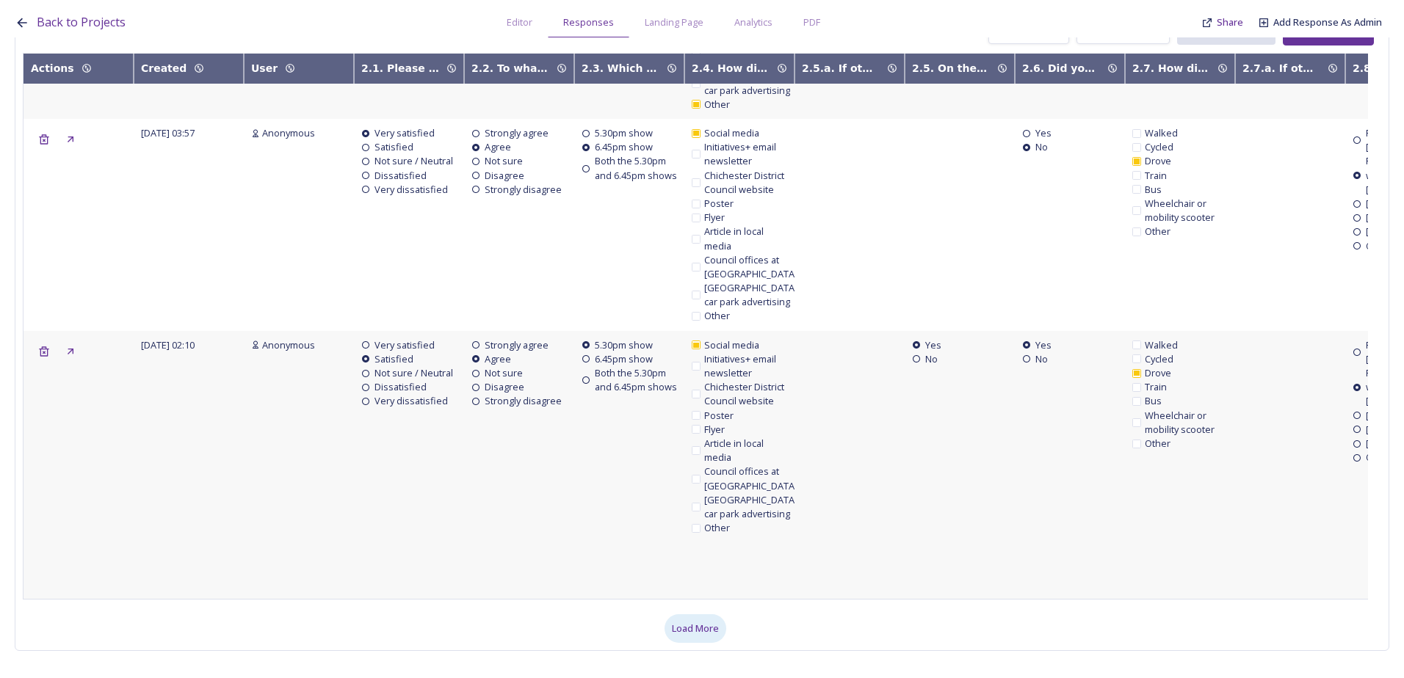
click at [709, 622] on span "Load More" at bounding box center [695, 629] width 47 height 14
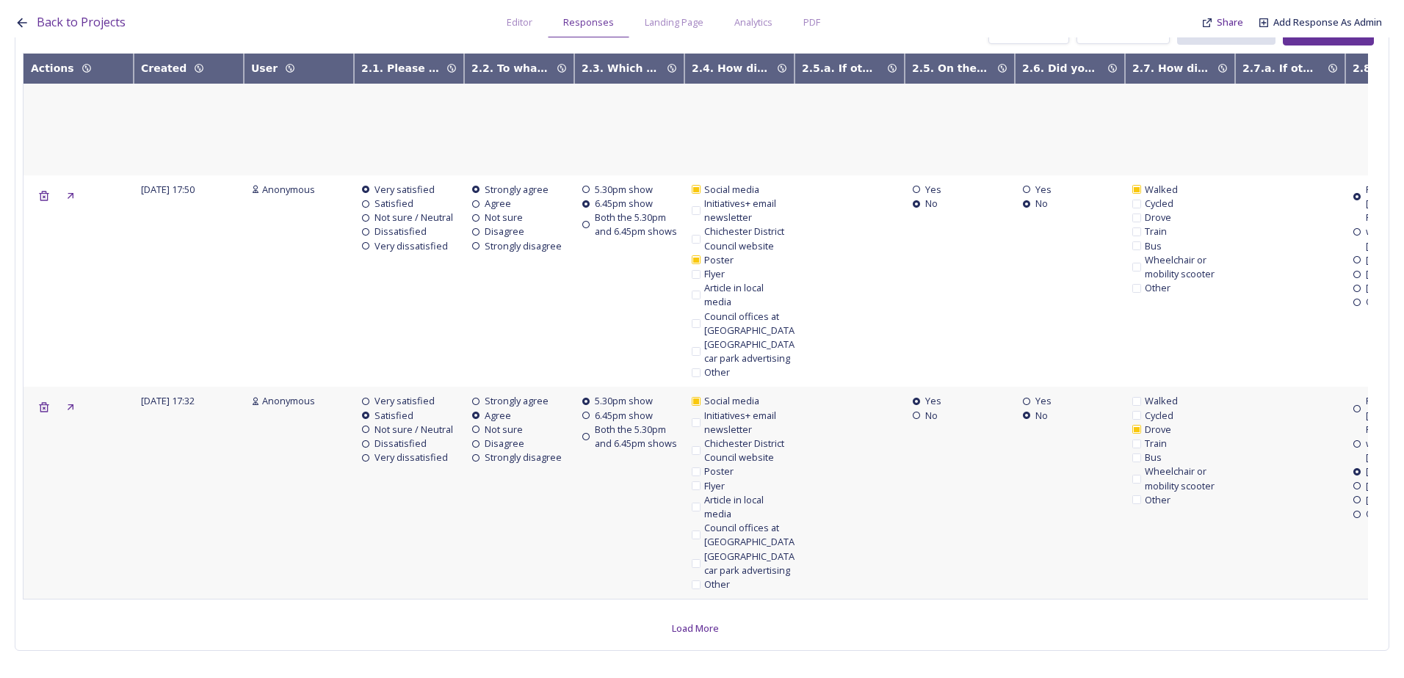
scroll to position [21169, 0]
click at [701, 622] on span "Load More" at bounding box center [695, 629] width 47 height 14
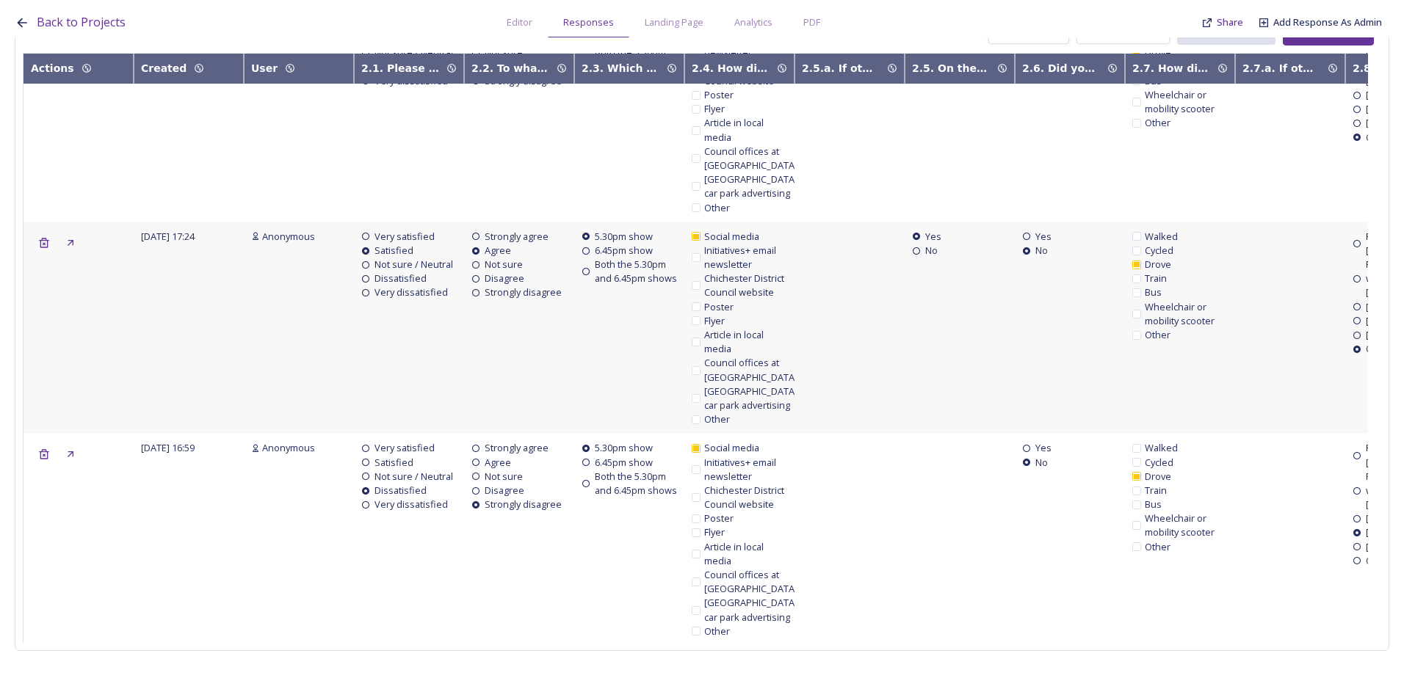
scroll to position [27774, 0]
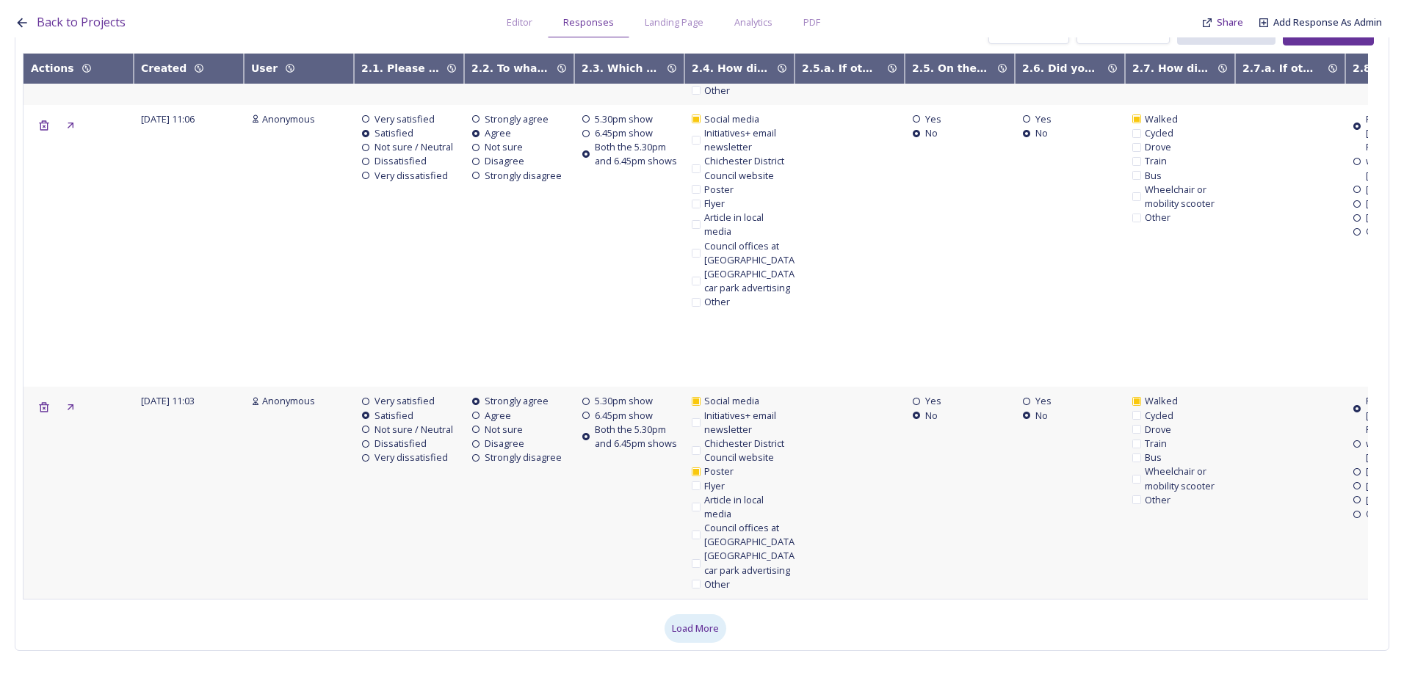
click at [678, 622] on span "Load More" at bounding box center [695, 629] width 47 height 14
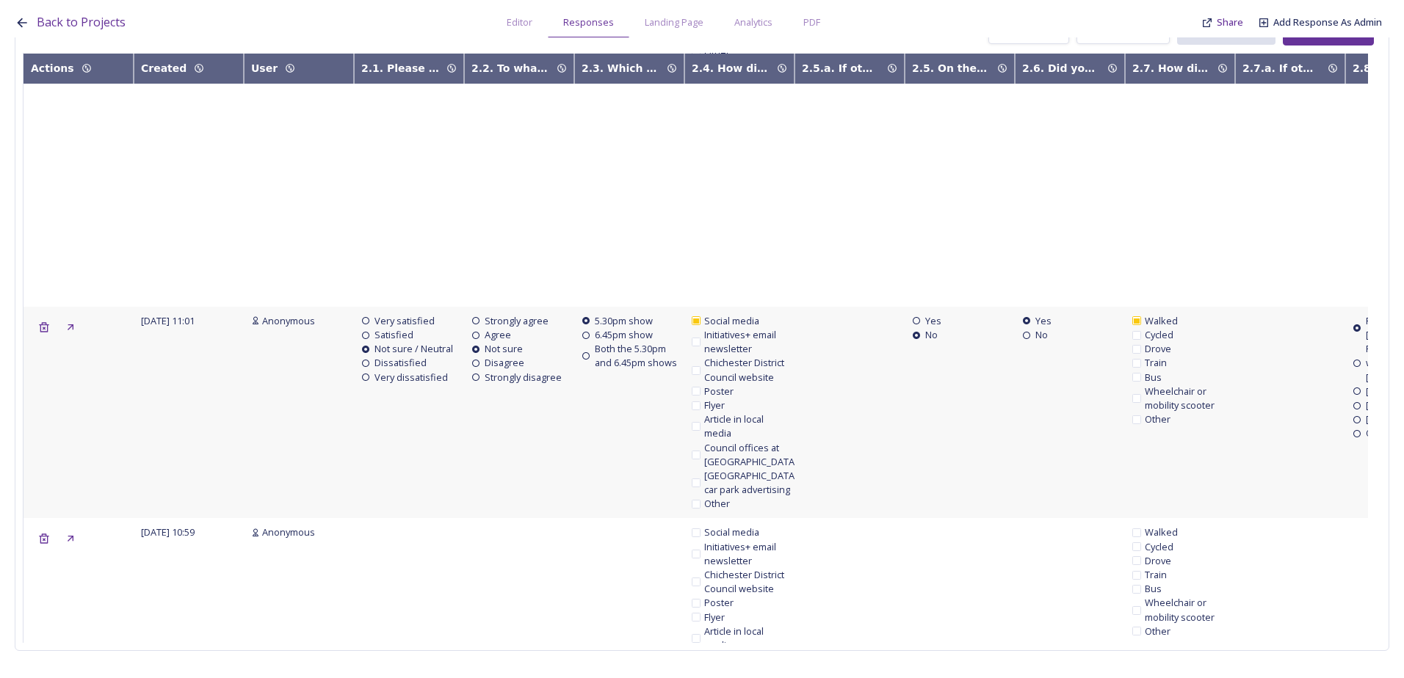
scroll to position [33703, 0]
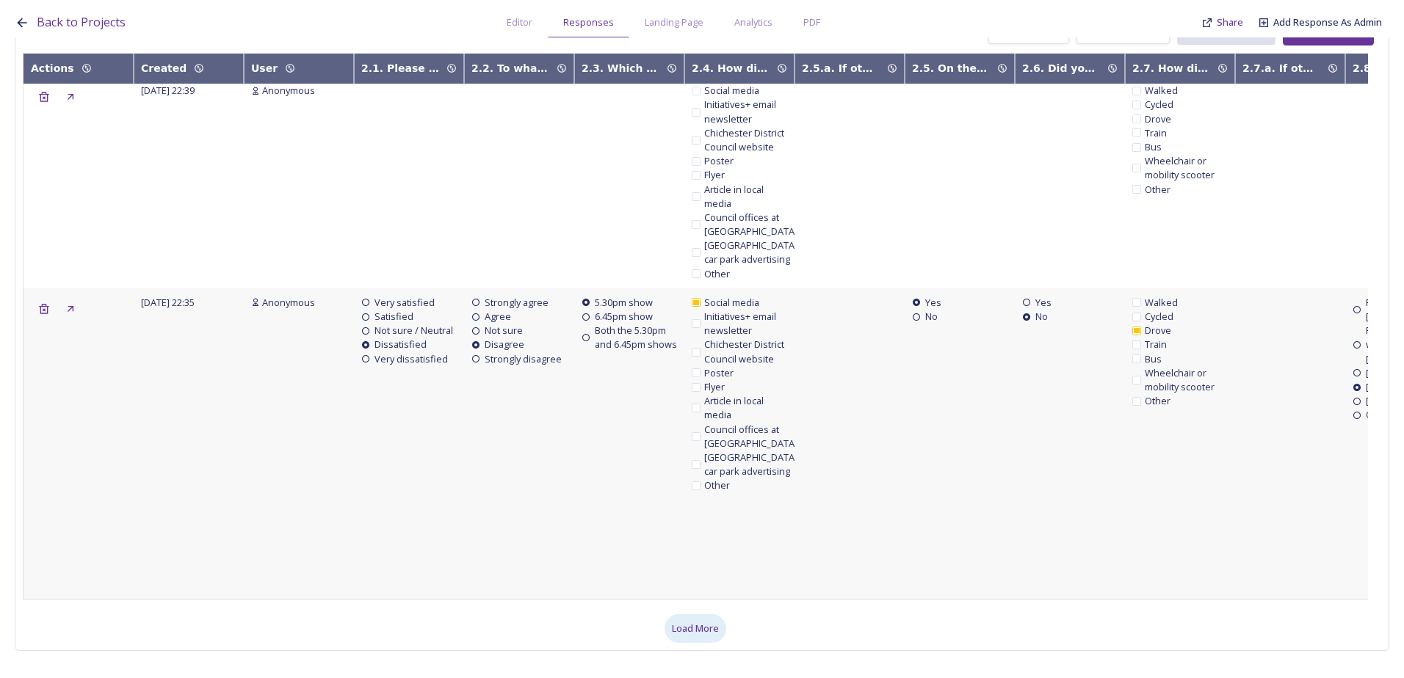
click at [695, 615] on div "Load More" at bounding box center [695, 629] width 62 height 29
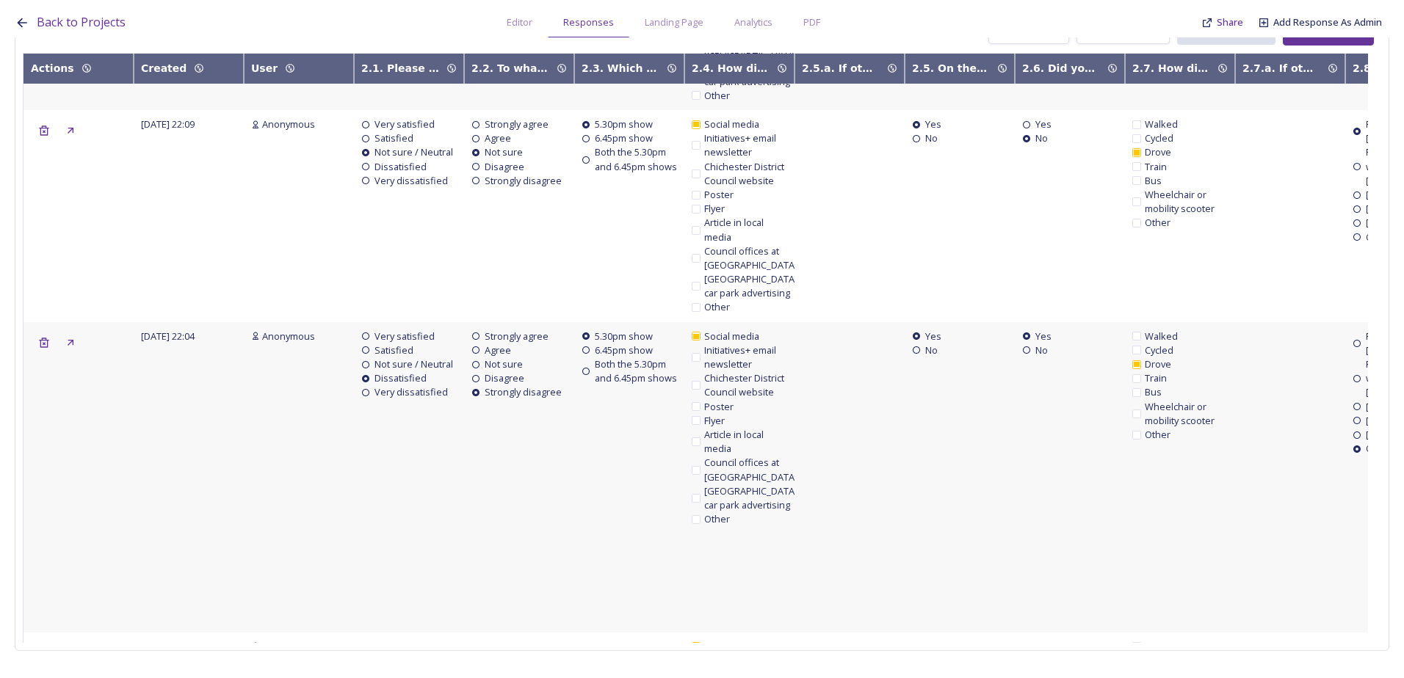
scroll to position [39096, 0]
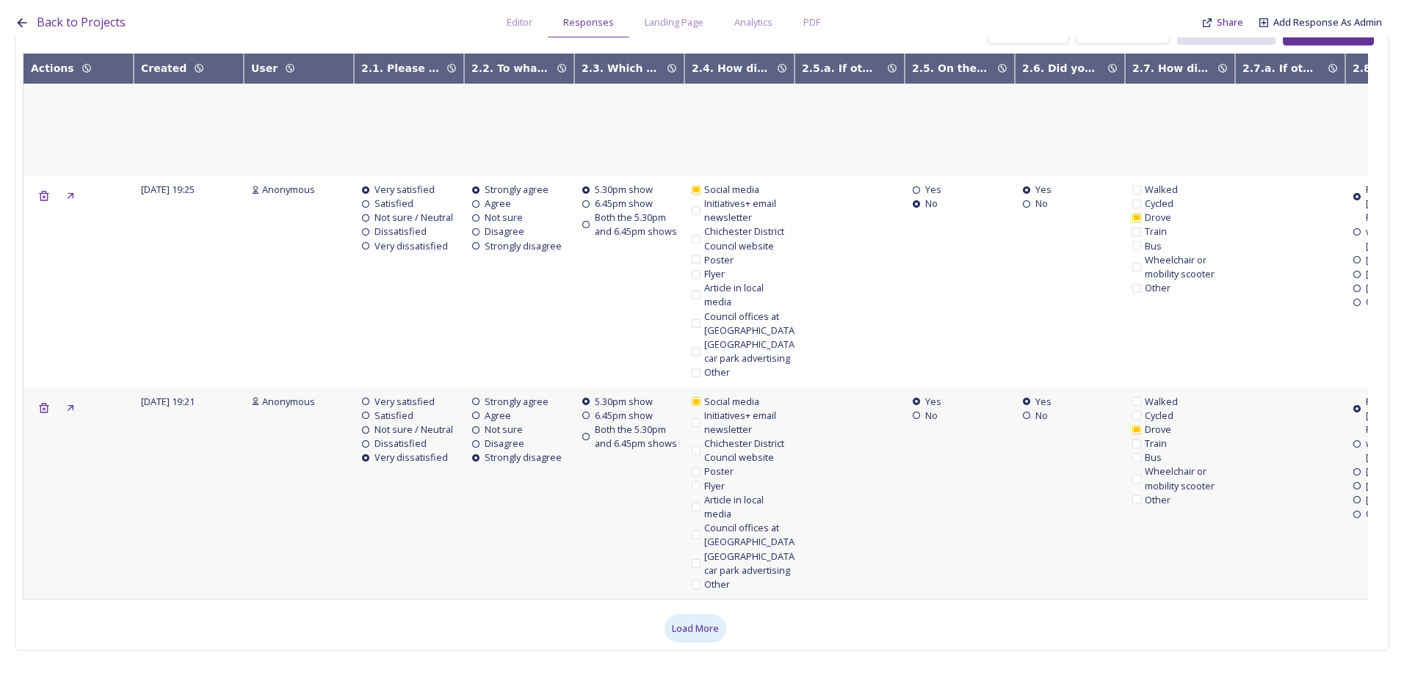
click at [680, 622] on span "Load More" at bounding box center [695, 629] width 47 height 14
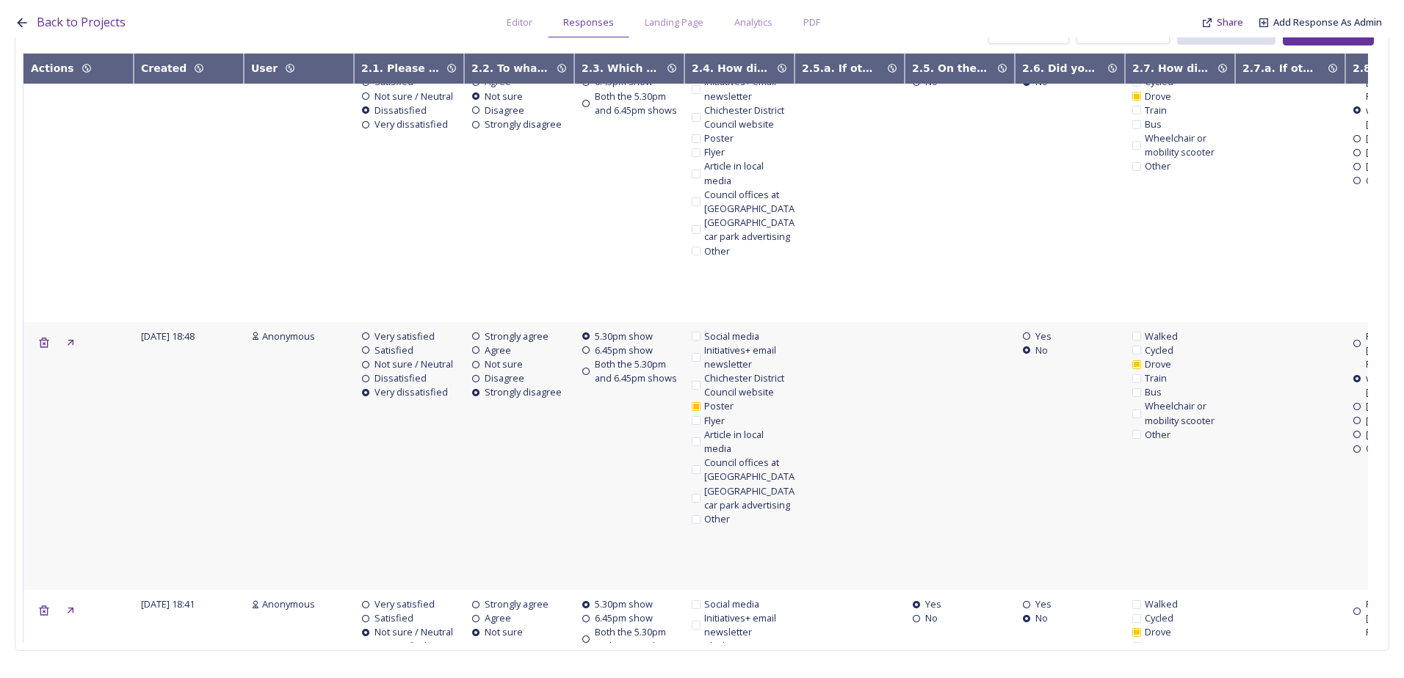
scroll to position [44067, 0]
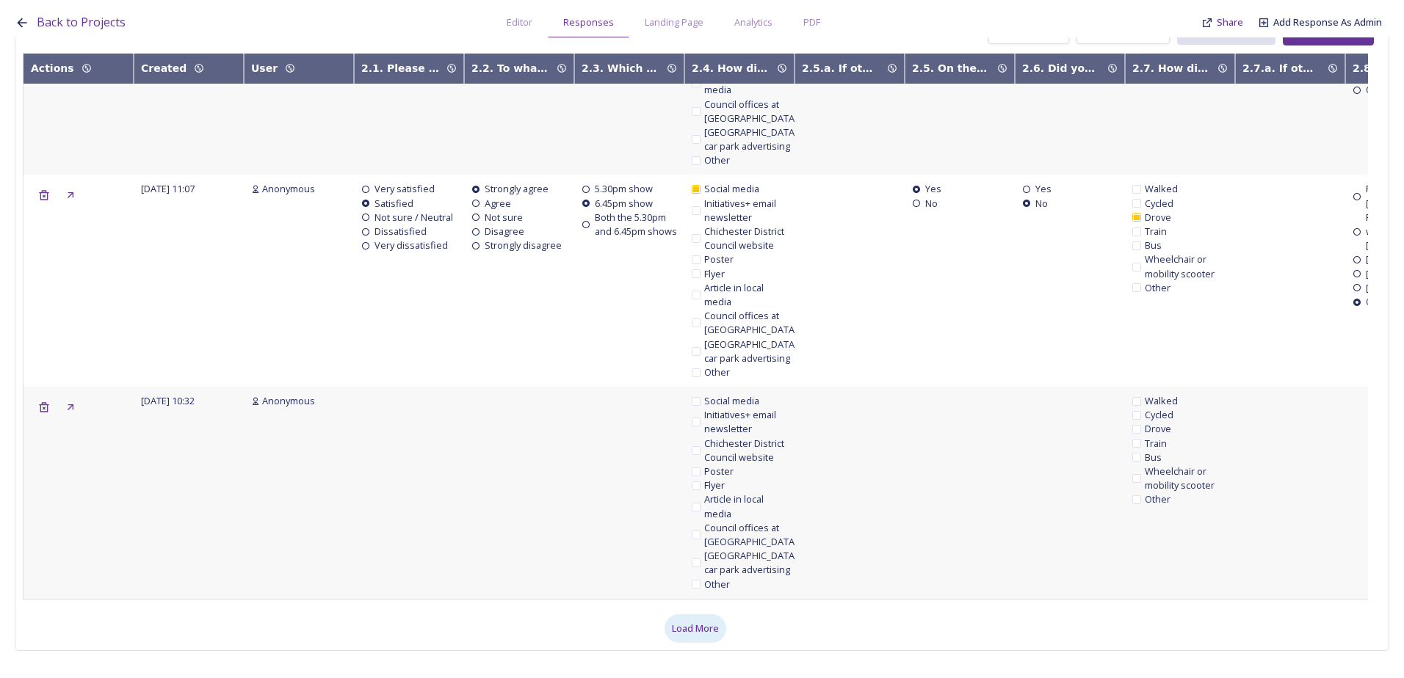
click at [694, 622] on span "Load More" at bounding box center [695, 629] width 47 height 14
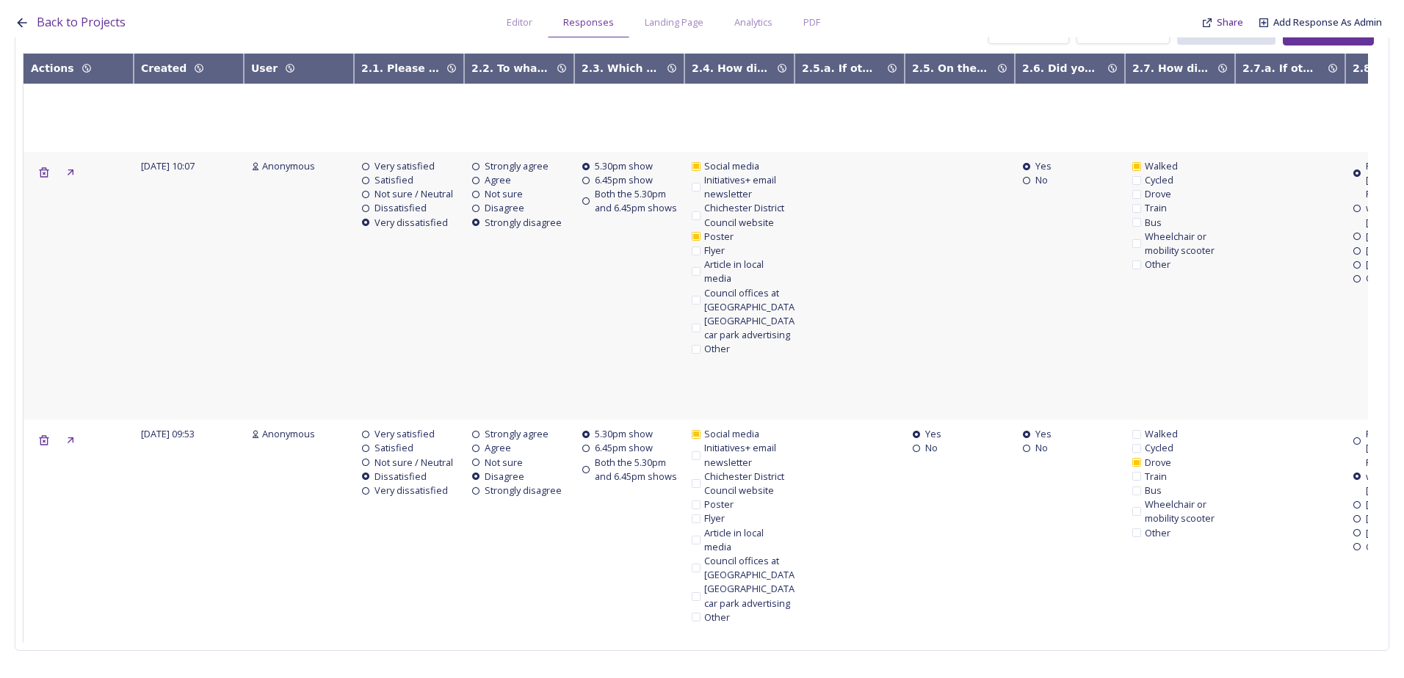
scroll to position [50531, 0]
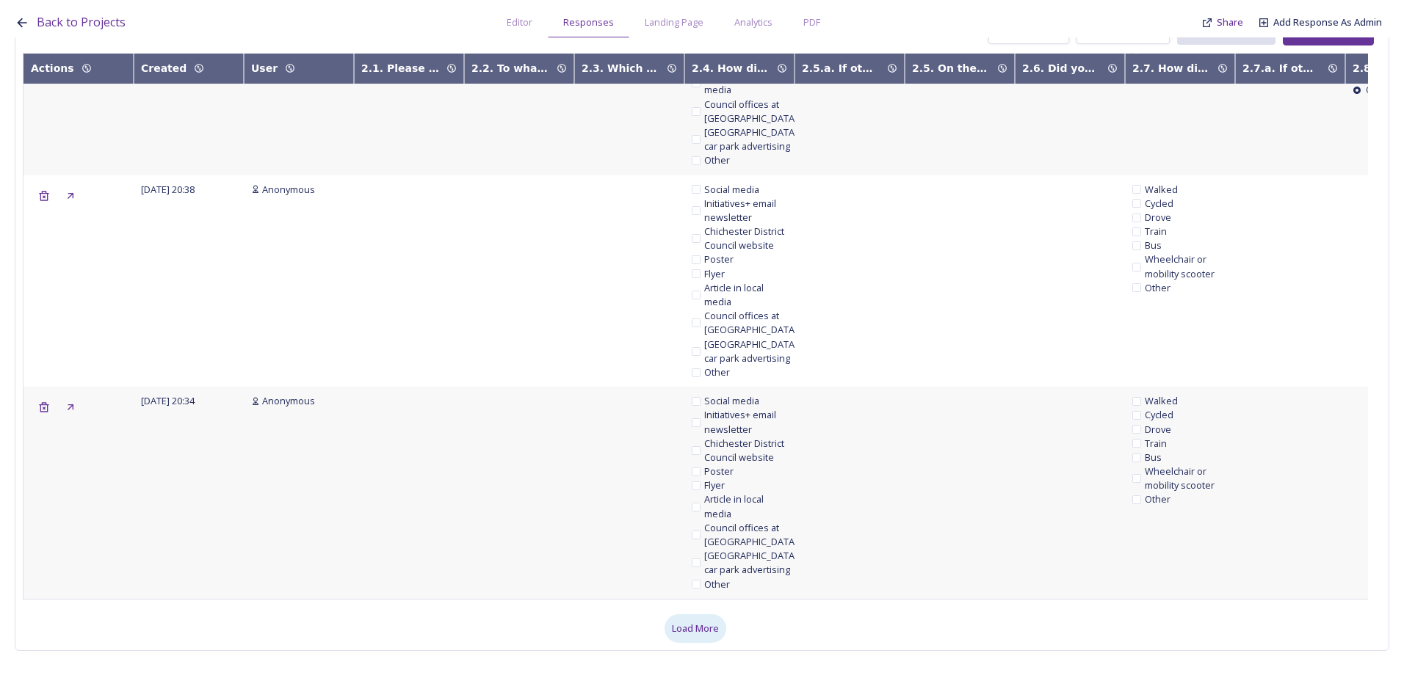
click at [687, 622] on span "Load More" at bounding box center [695, 629] width 47 height 14
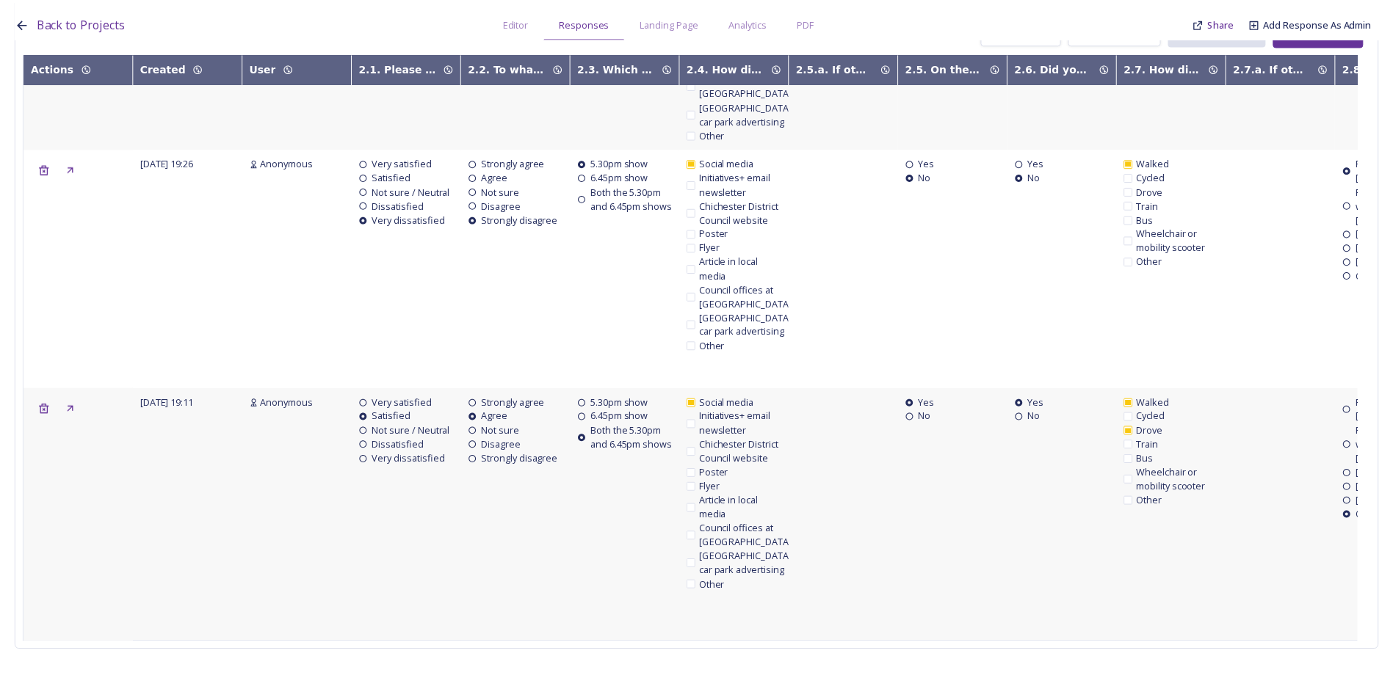
scroll to position [216, 0]
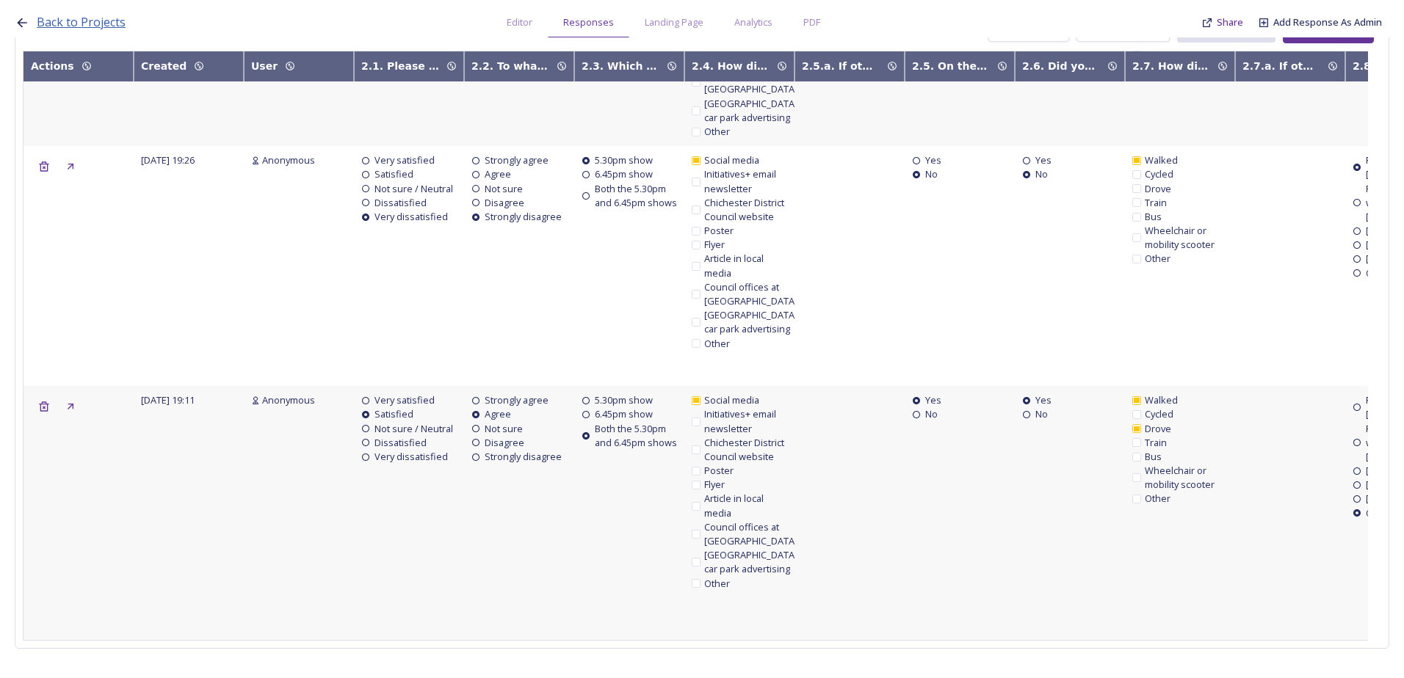
click at [84, 22] on span "Back to Projects" at bounding box center [81, 22] width 89 height 16
